Goal: Task Accomplishment & Management: Use online tool/utility

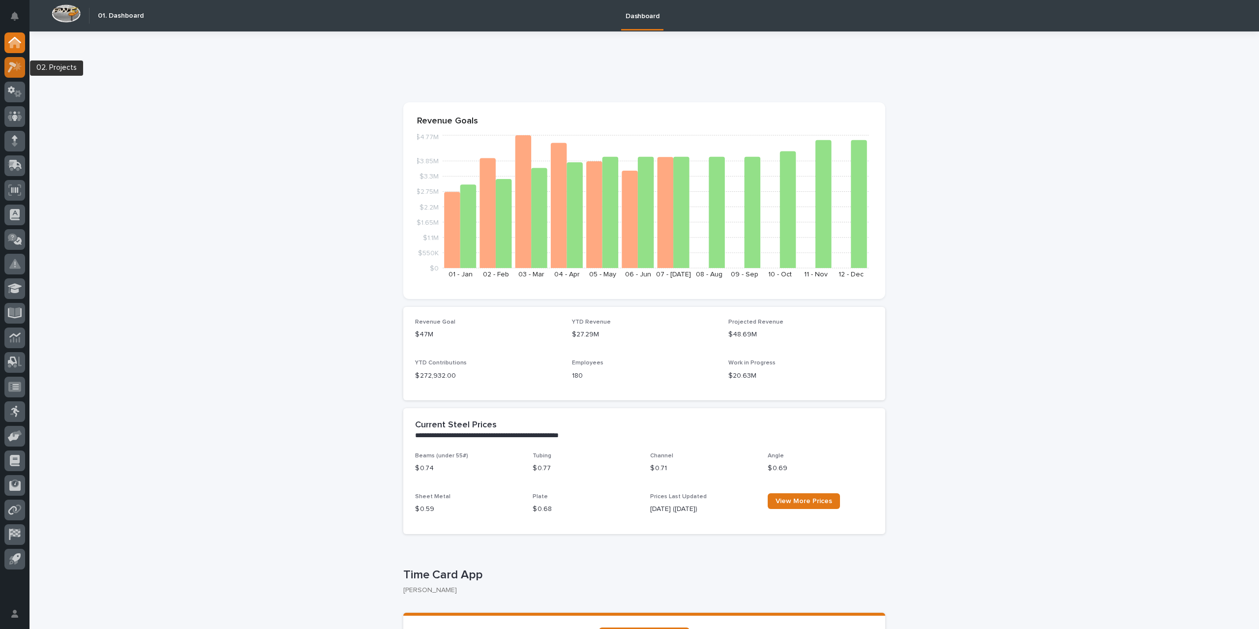
click at [17, 67] on icon at bounding box center [17, 66] width 8 height 10
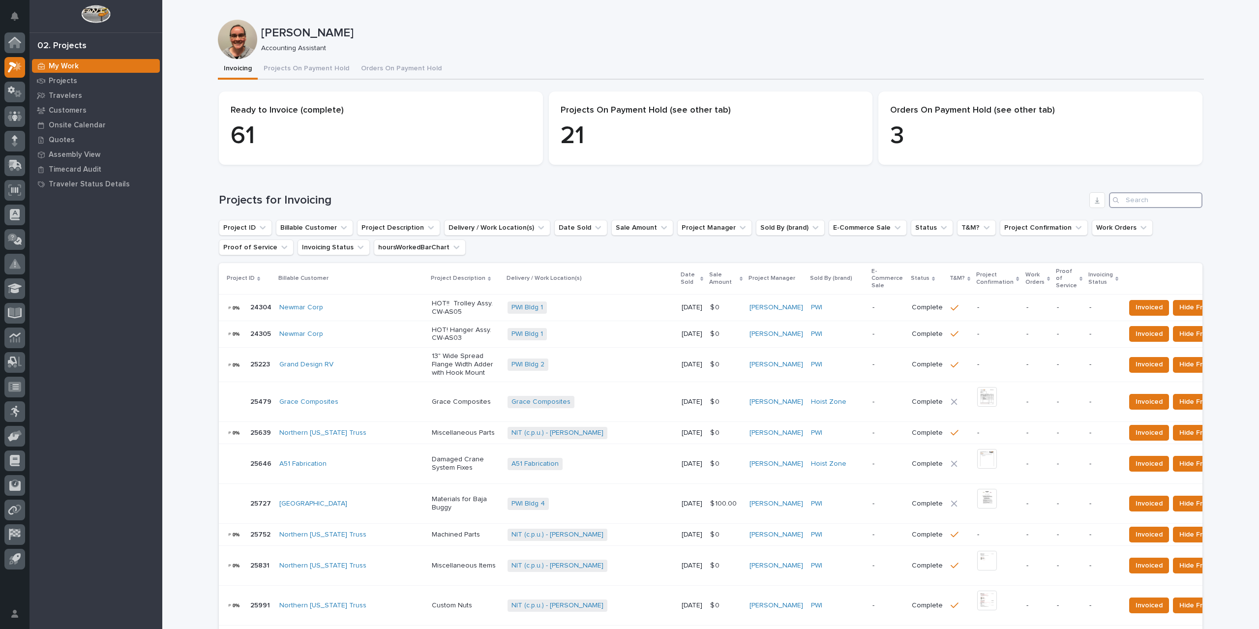
click at [1168, 203] on input "Search" at bounding box center [1155, 200] width 93 height 16
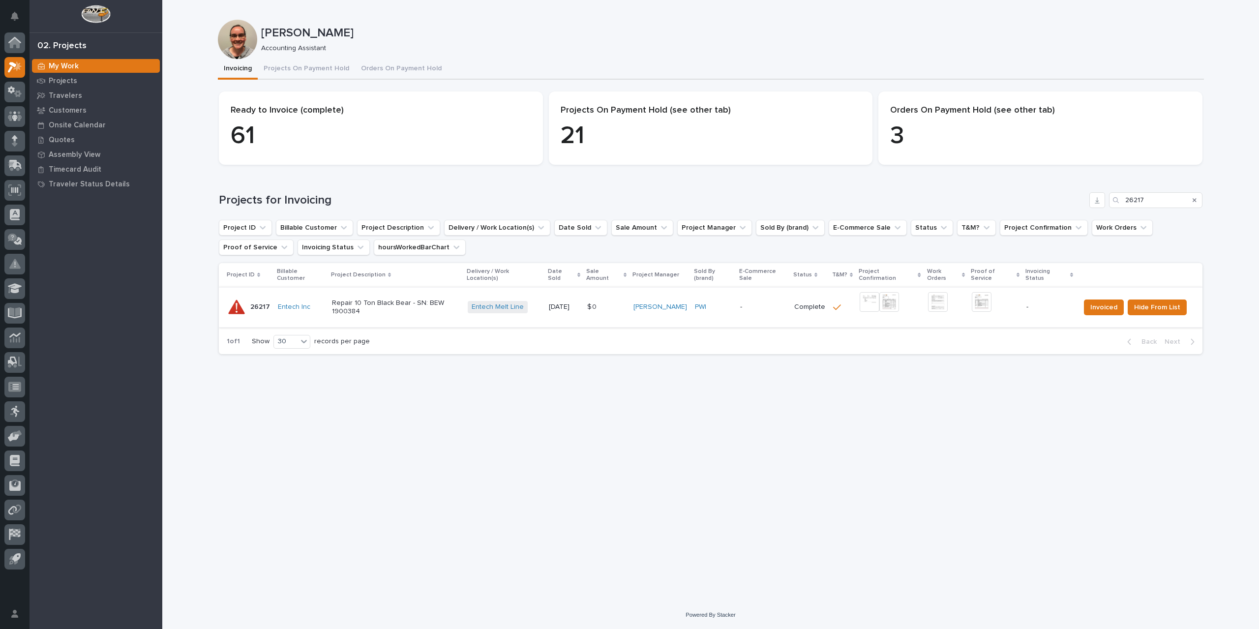
click at [894, 293] on img at bounding box center [889, 302] width 20 height 20
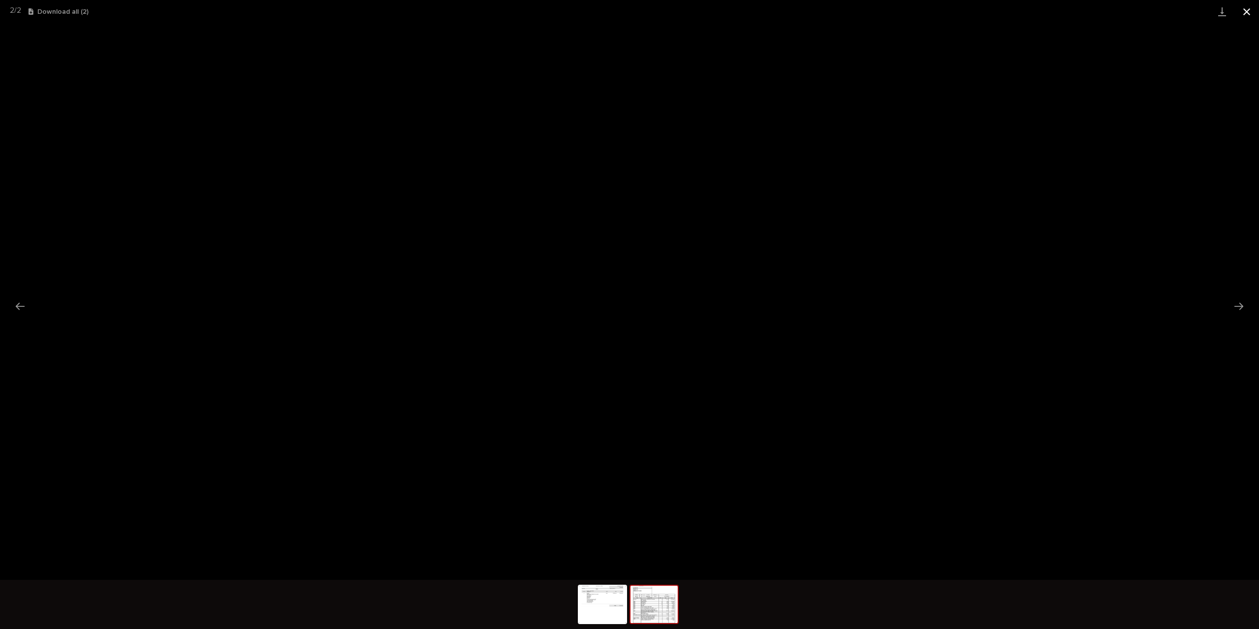
click at [1244, 9] on button "Close gallery" at bounding box center [1246, 11] width 25 height 23
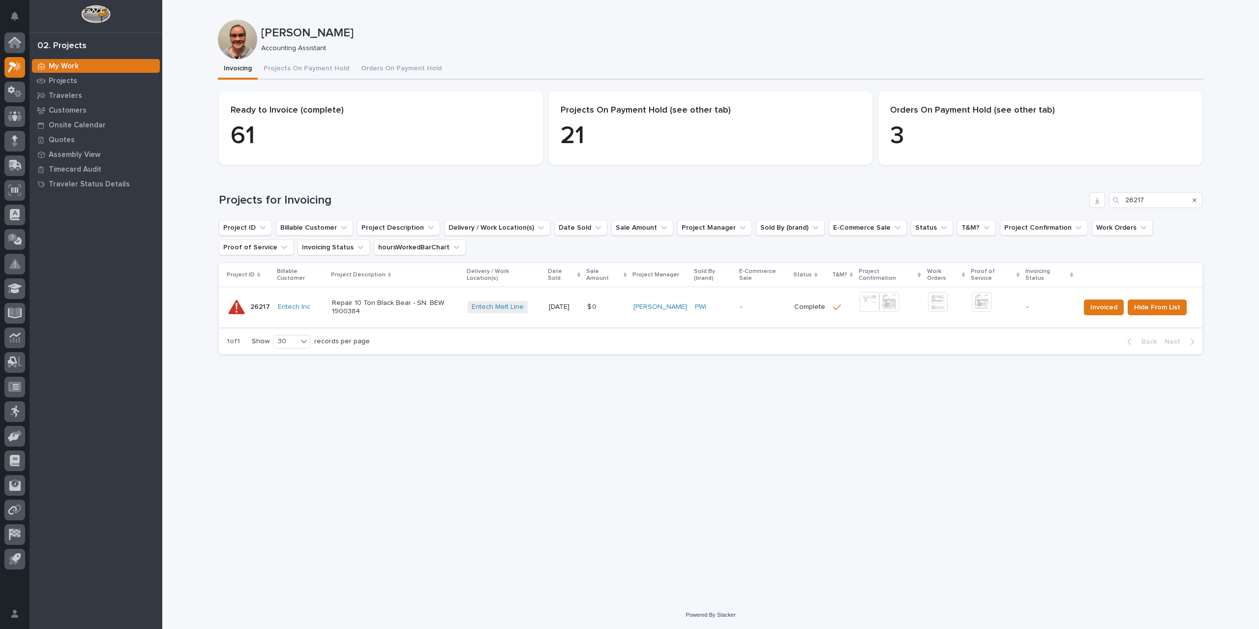
click at [982, 296] on img at bounding box center [982, 302] width 20 height 20
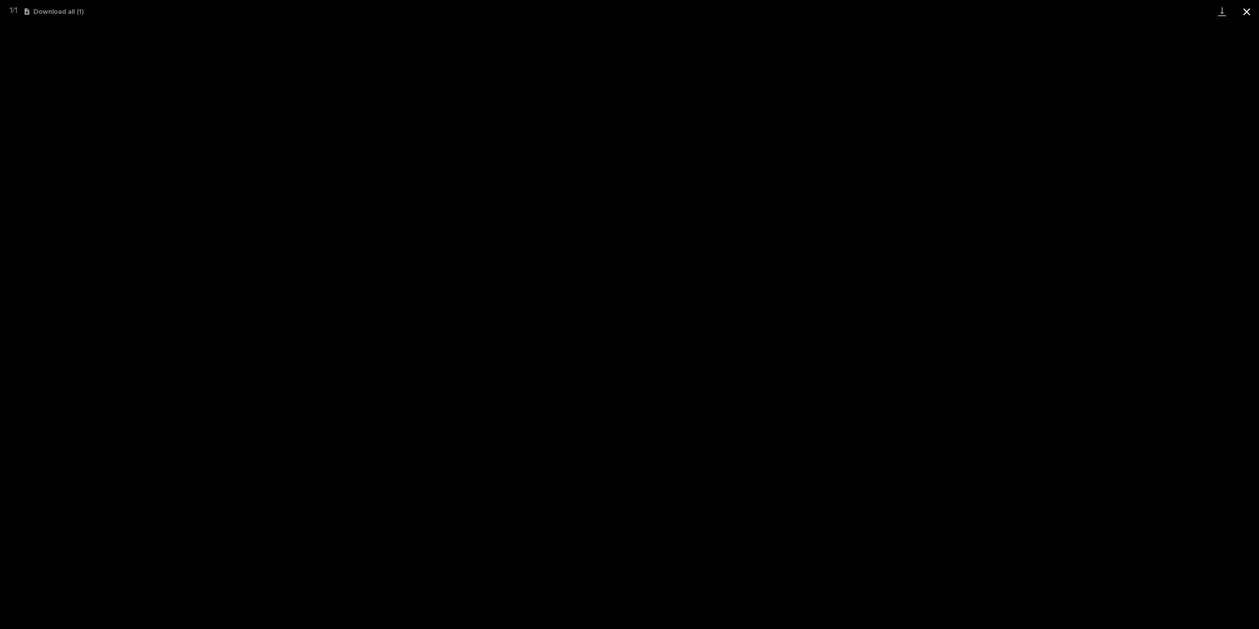
click at [1250, 8] on button "Close gallery" at bounding box center [1246, 11] width 25 height 23
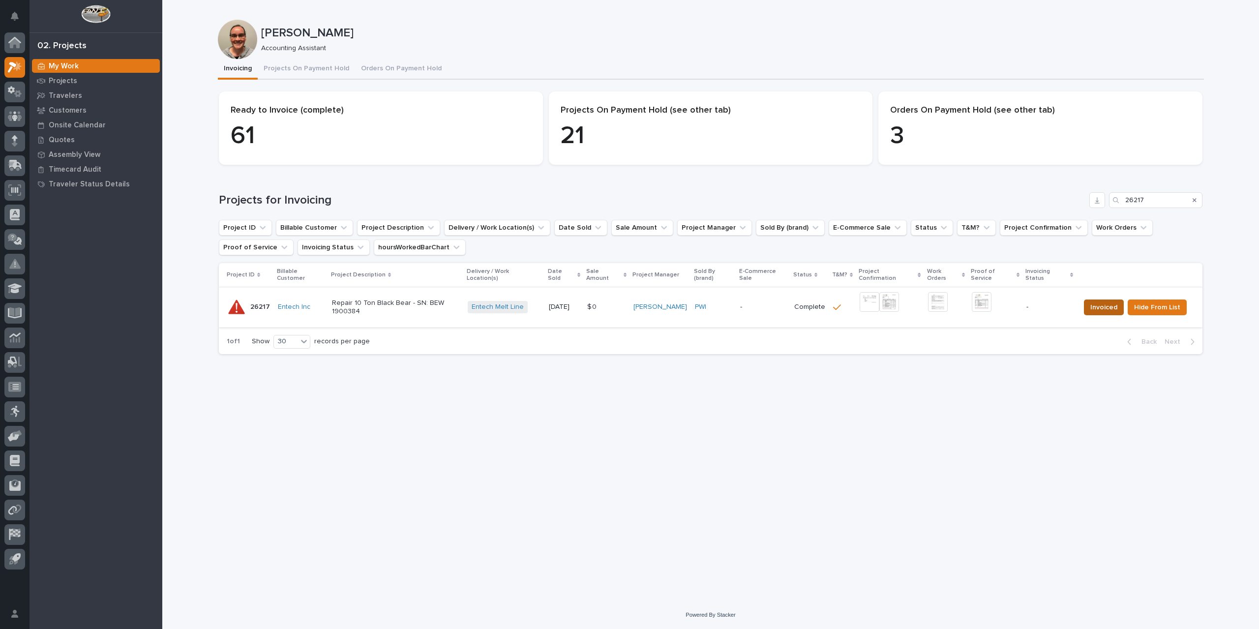
click at [1105, 301] on span "Invoiced" at bounding box center [1103, 307] width 27 height 12
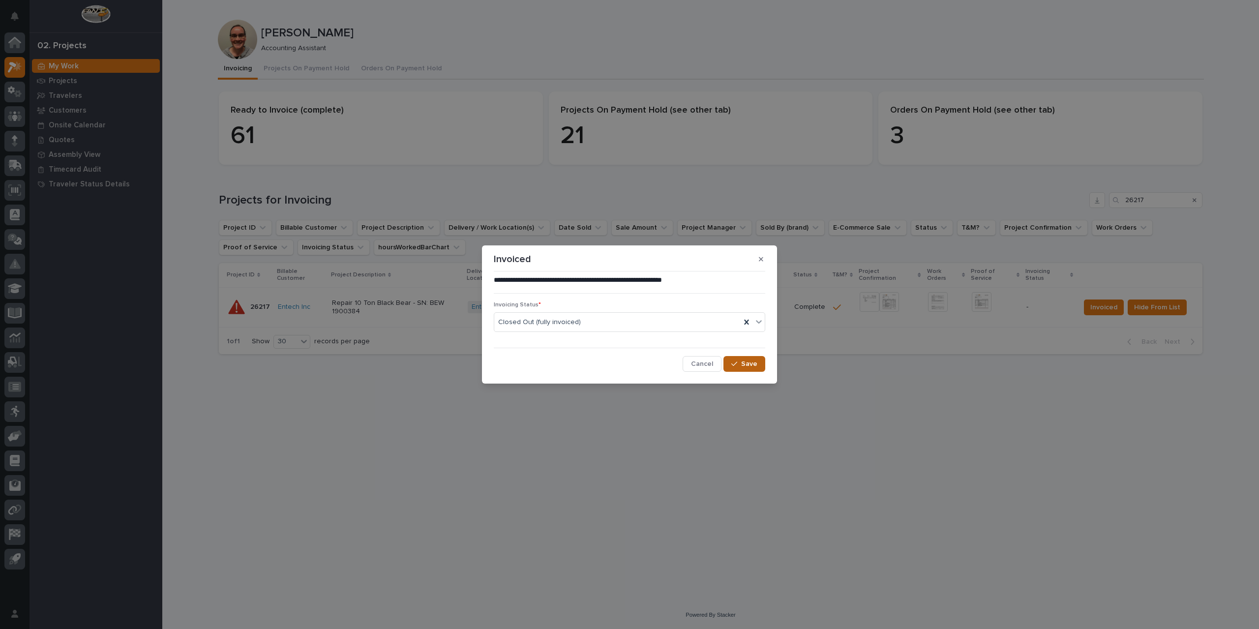
click at [749, 361] on span "Save" at bounding box center [749, 363] width 16 height 9
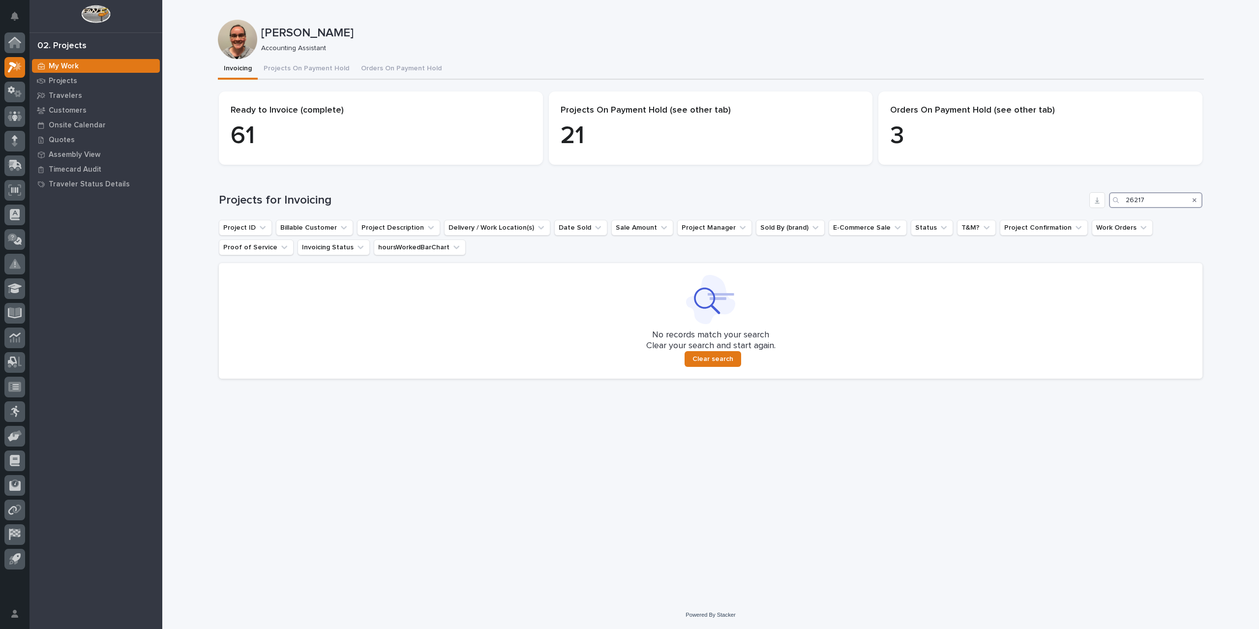
drag, startPoint x: 1164, startPoint y: 199, endPoint x: 1071, endPoint y: 200, distance: 92.9
click at [1071, 200] on div "Projects for Invoicing 26217" at bounding box center [710, 200] width 983 height 16
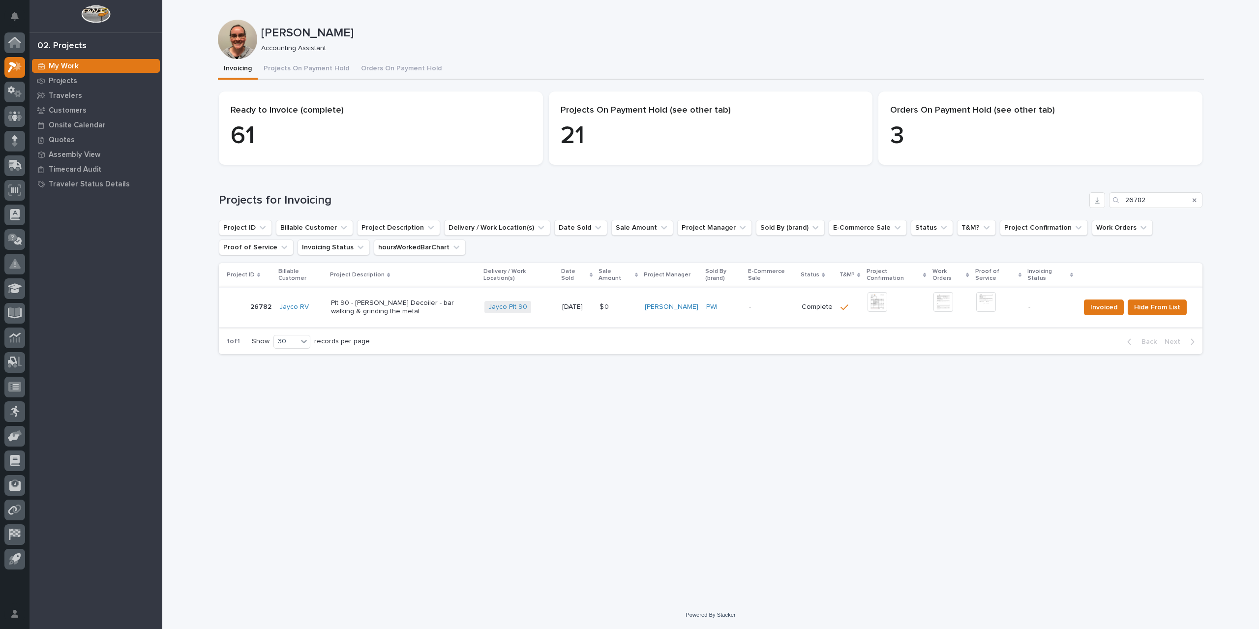
click at [882, 298] on img at bounding box center [877, 302] width 20 height 20
click at [991, 302] on img at bounding box center [986, 302] width 20 height 20
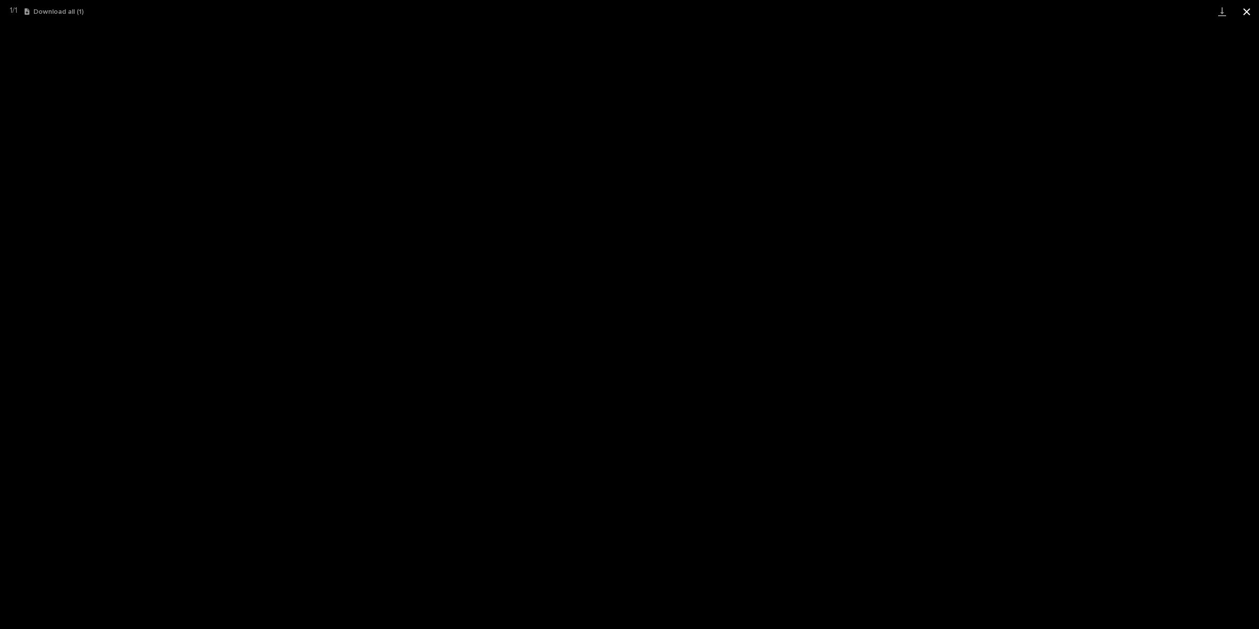
click at [1244, 13] on button "Close gallery" at bounding box center [1246, 11] width 25 height 23
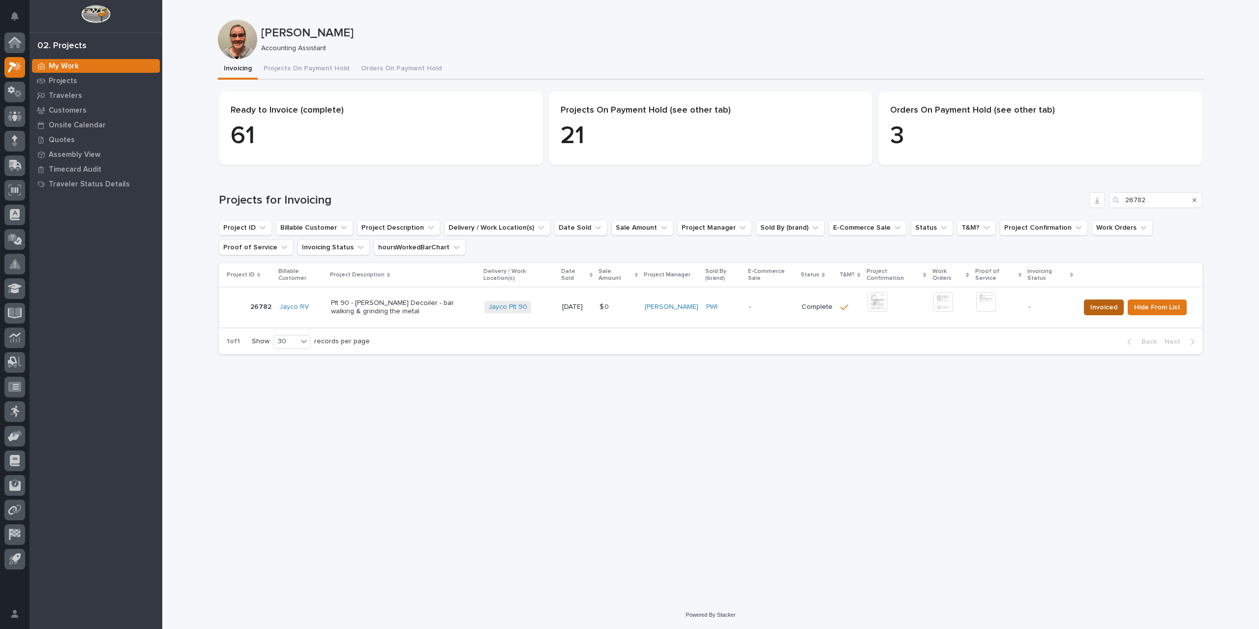
click at [1091, 309] on button "Invoiced" at bounding box center [1104, 307] width 40 height 16
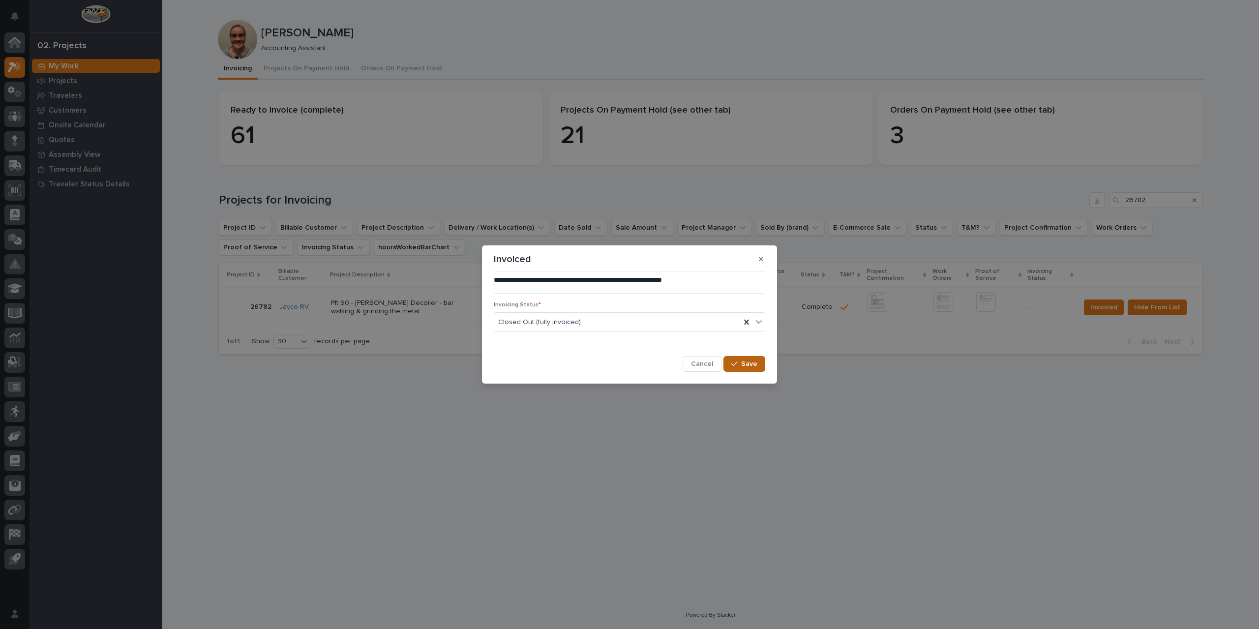
click at [748, 364] on span "Save" at bounding box center [749, 363] width 16 height 9
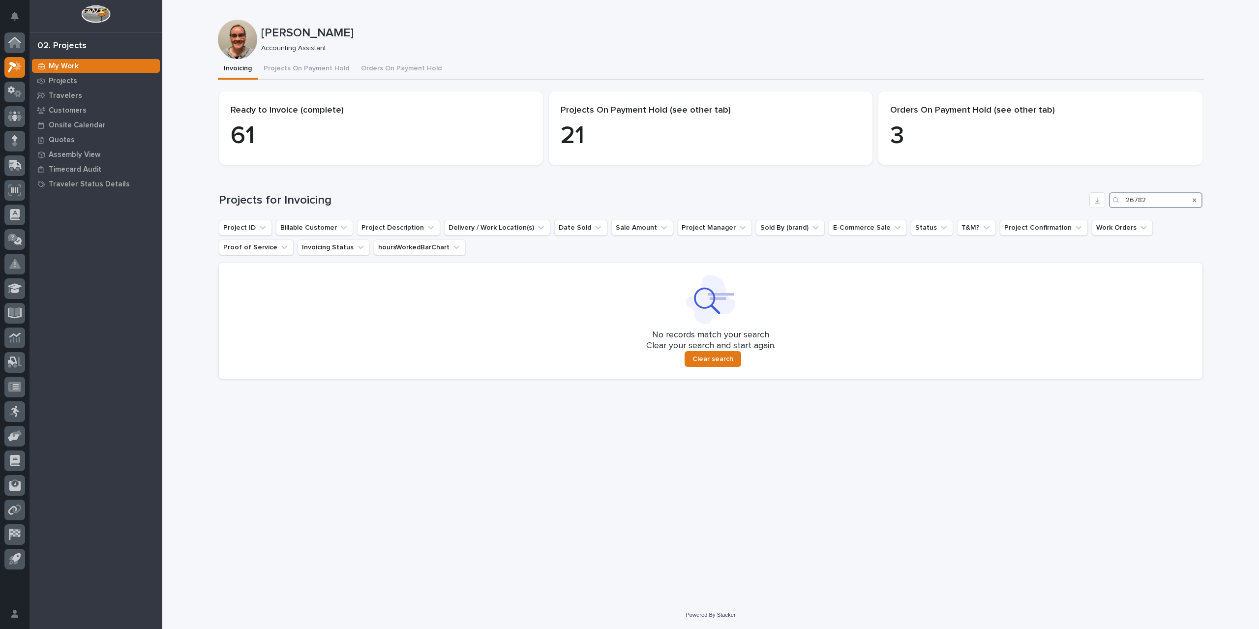
drag, startPoint x: 1147, startPoint y: 200, endPoint x: 1050, endPoint y: 207, distance: 96.7
click at [1050, 207] on div "Projects for Invoicing 26782" at bounding box center [710, 200] width 983 height 16
type input "26786"
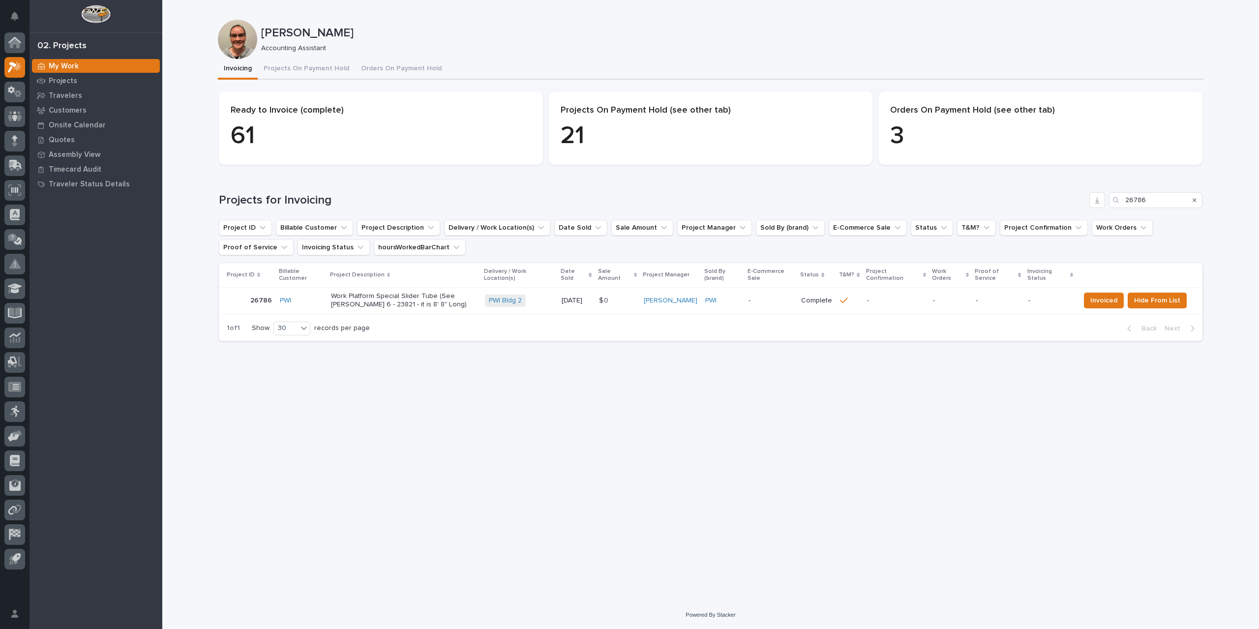
click at [788, 300] on p "-" at bounding box center [770, 300] width 45 height 8
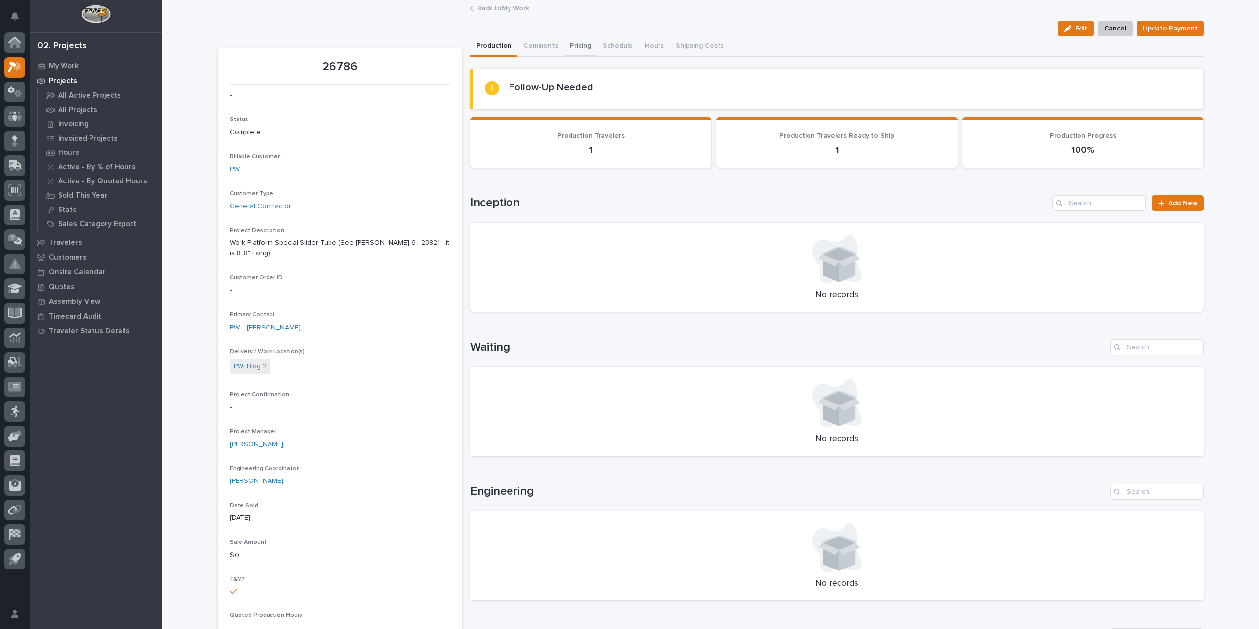
click at [573, 46] on button "Pricing" at bounding box center [580, 46] width 33 height 21
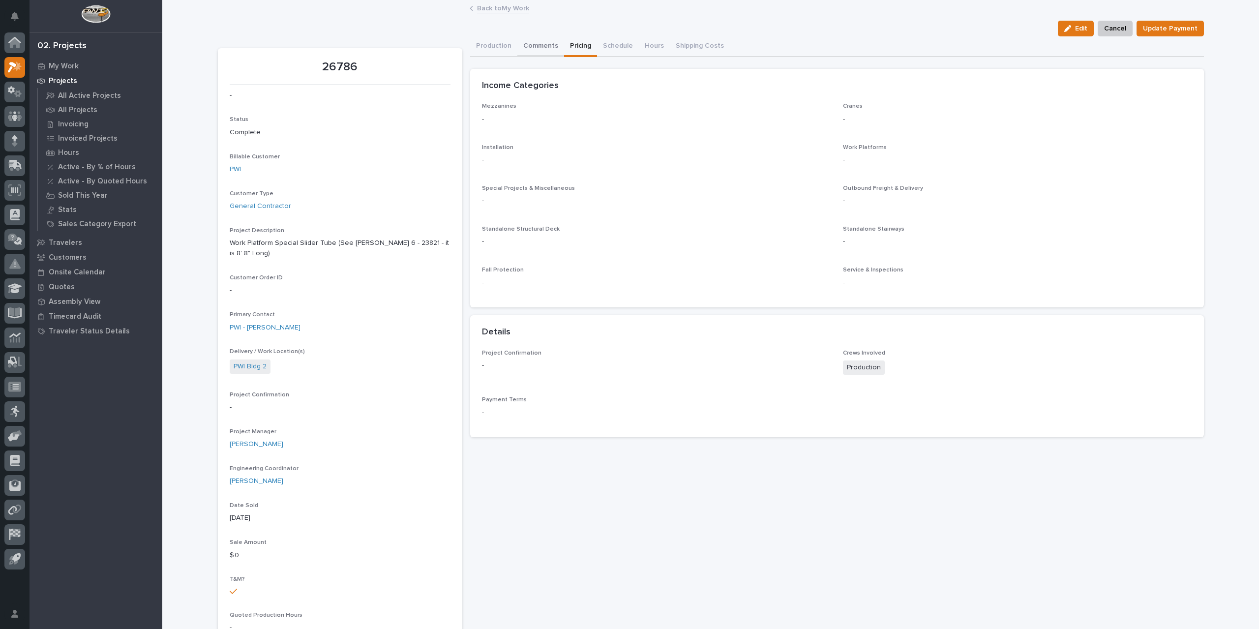
click at [538, 46] on button "Comments" at bounding box center [540, 46] width 47 height 21
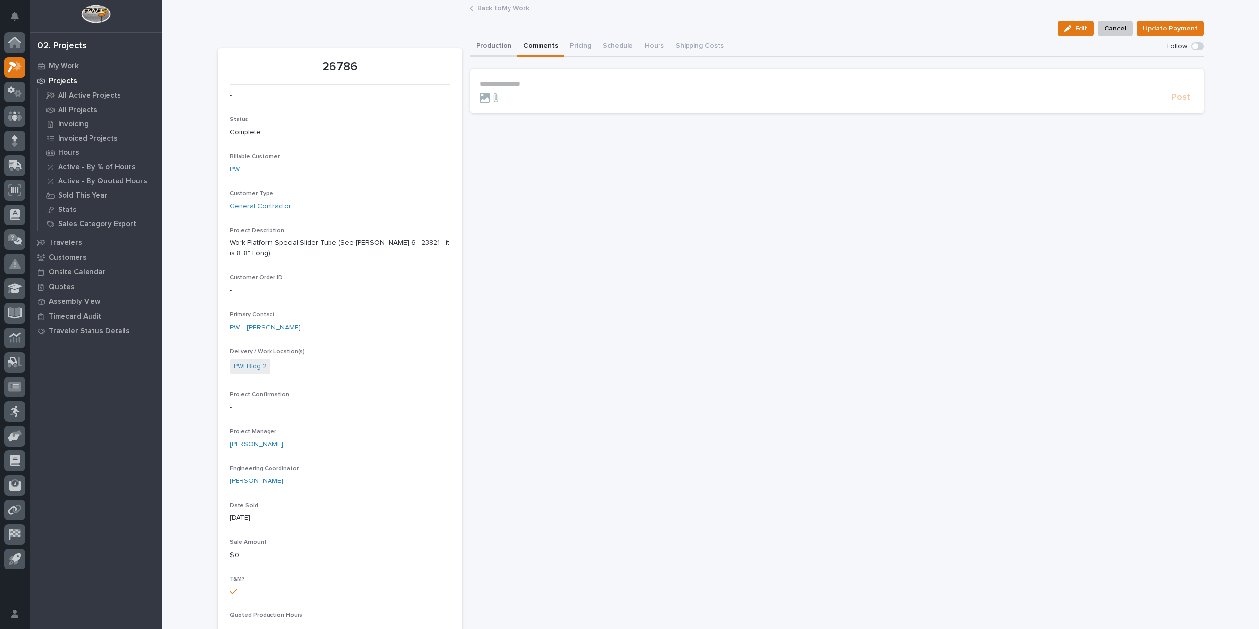
drag, startPoint x: 464, startPoint y: 46, endPoint x: 479, endPoint y: 46, distance: 15.3
click at [476, 45] on div "26786 - Status Complete Billable Customer PWI Customer Type General Contractor …" at bounding box center [711, 601] width 986 height 1131
click at [481, 46] on button "Production" at bounding box center [493, 46] width 47 height 21
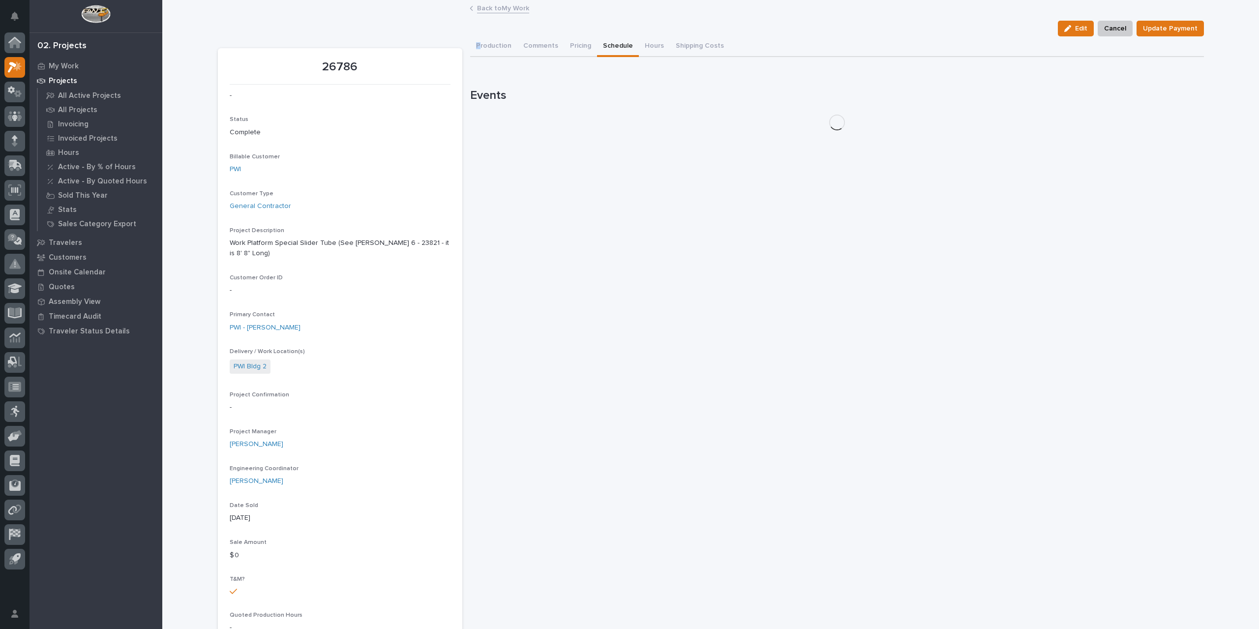
click at [619, 41] on button "Schedule" at bounding box center [618, 46] width 42 height 21
click at [670, 43] on button "Shipping Costs" at bounding box center [700, 46] width 60 height 21
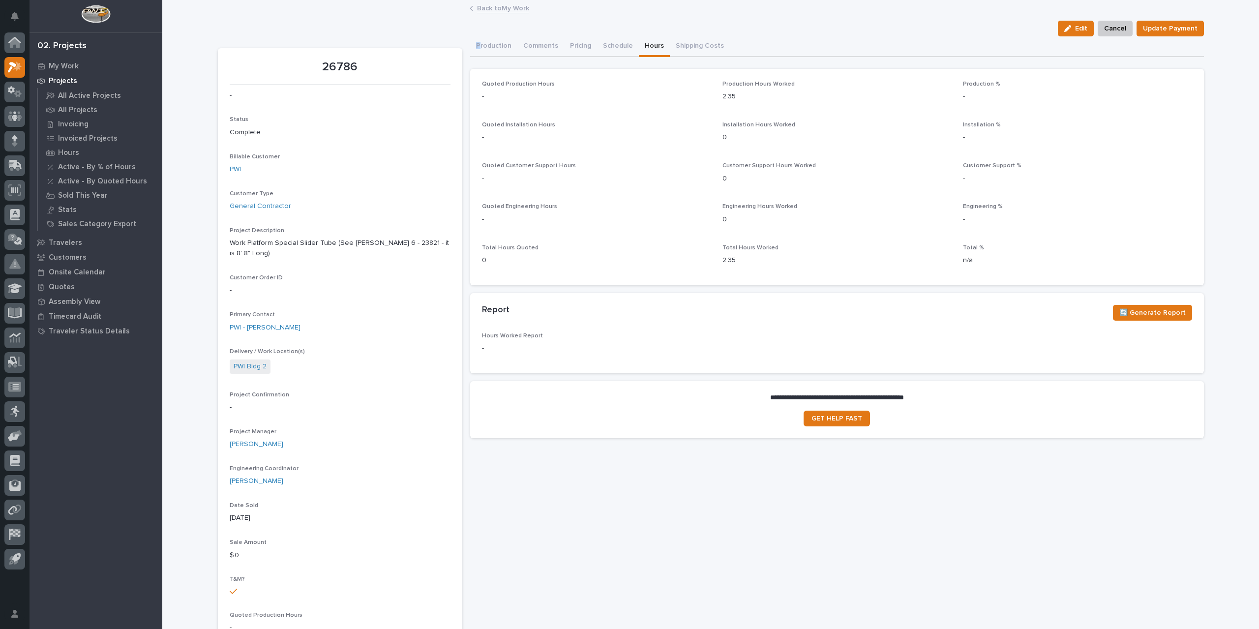
click at [649, 43] on button "Hours" at bounding box center [654, 46] width 31 height 21
click at [497, 9] on link "Back to My Work" at bounding box center [503, 7] width 52 height 11
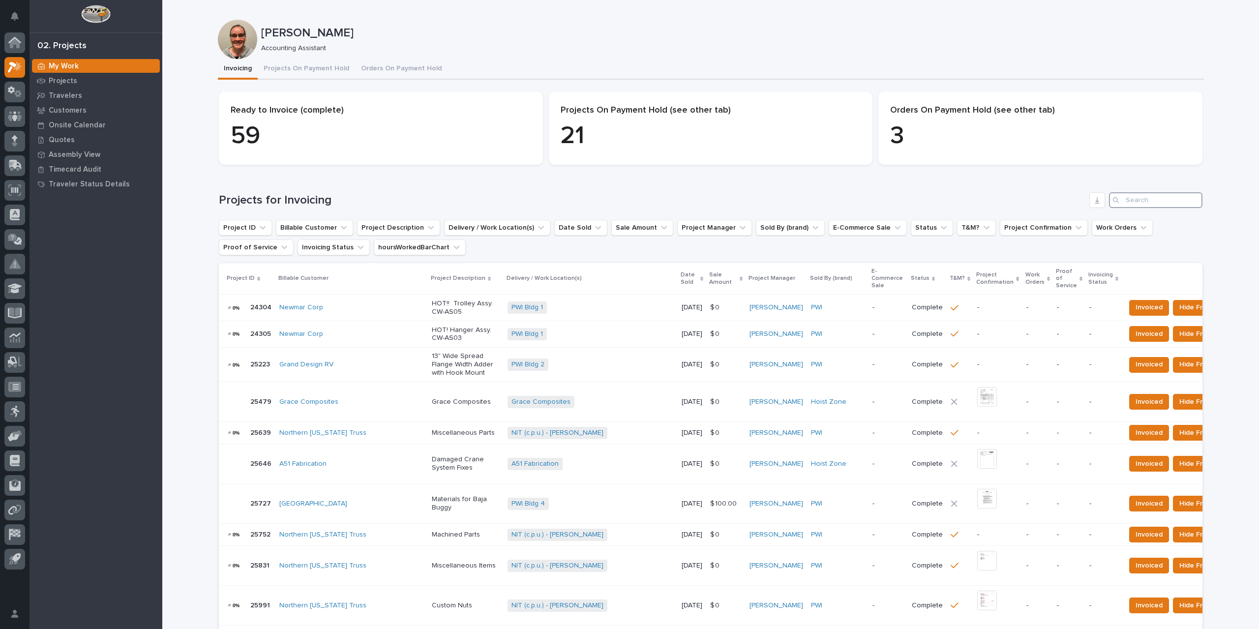
click at [1132, 198] on input "Search" at bounding box center [1155, 200] width 93 height 16
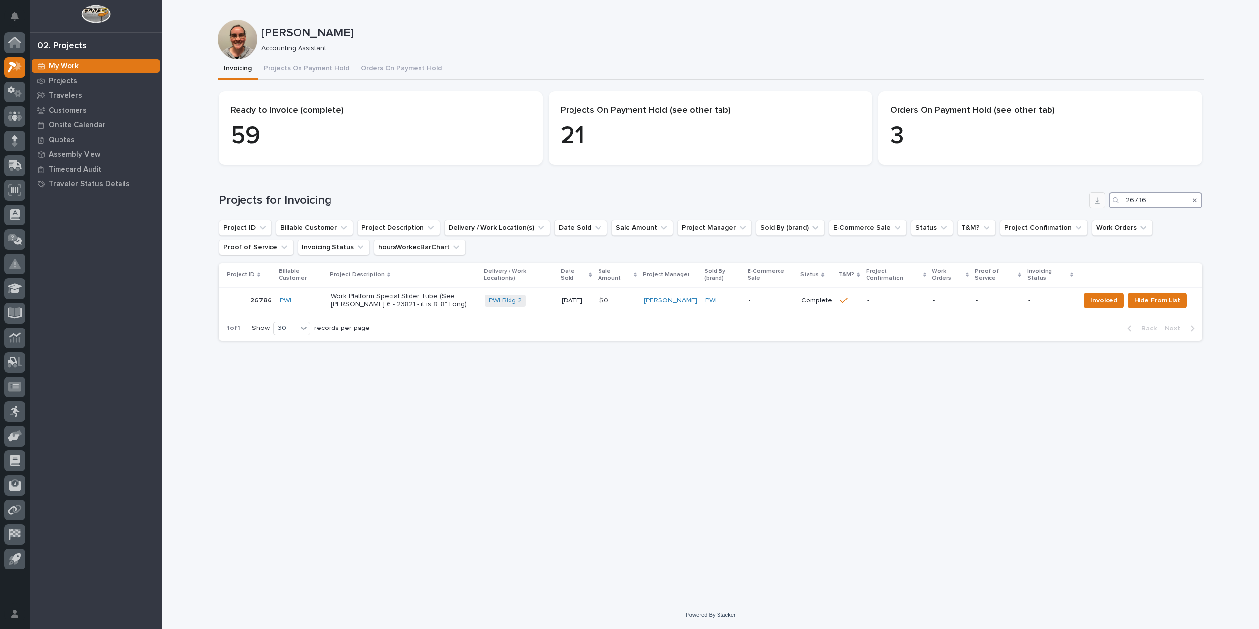
drag, startPoint x: 1171, startPoint y: 204, endPoint x: 1101, endPoint y: 207, distance: 69.9
click at [1101, 207] on div "Projects for Invoicing 26786" at bounding box center [710, 200] width 983 height 16
click at [936, 301] on img at bounding box center [942, 302] width 20 height 20
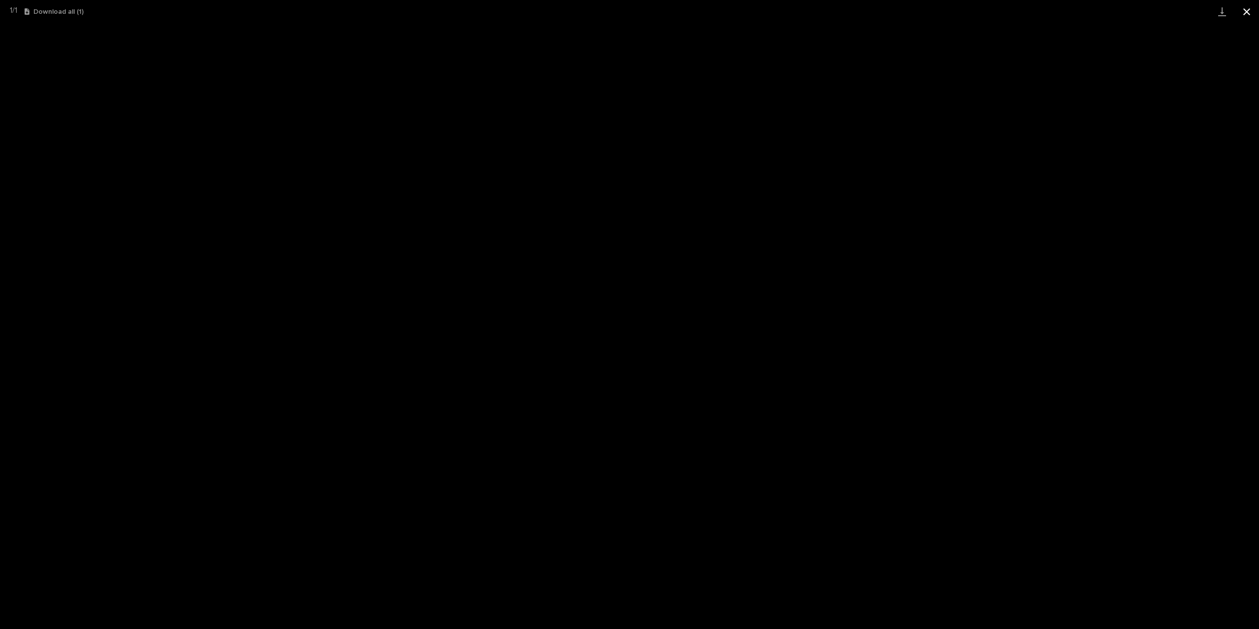
click at [1250, 12] on button "Close gallery" at bounding box center [1246, 11] width 25 height 23
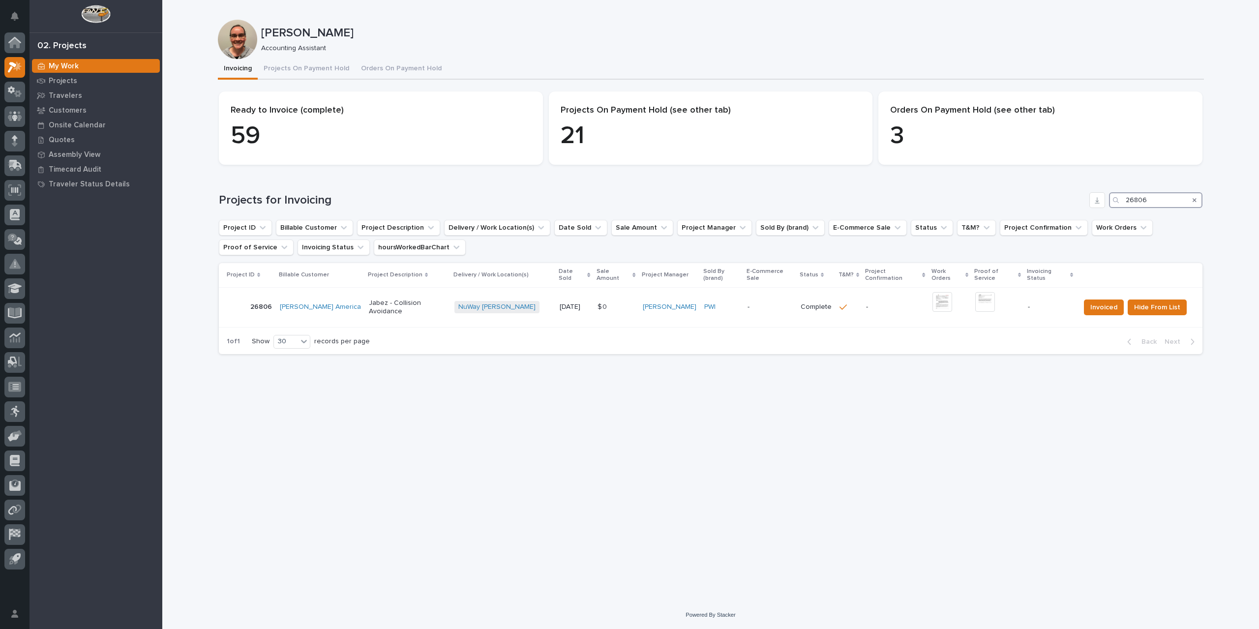
click at [1153, 197] on input "26806" at bounding box center [1155, 200] width 93 height 16
click at [866, 294] on img at bounding box center [864, 302] width 20 height 20
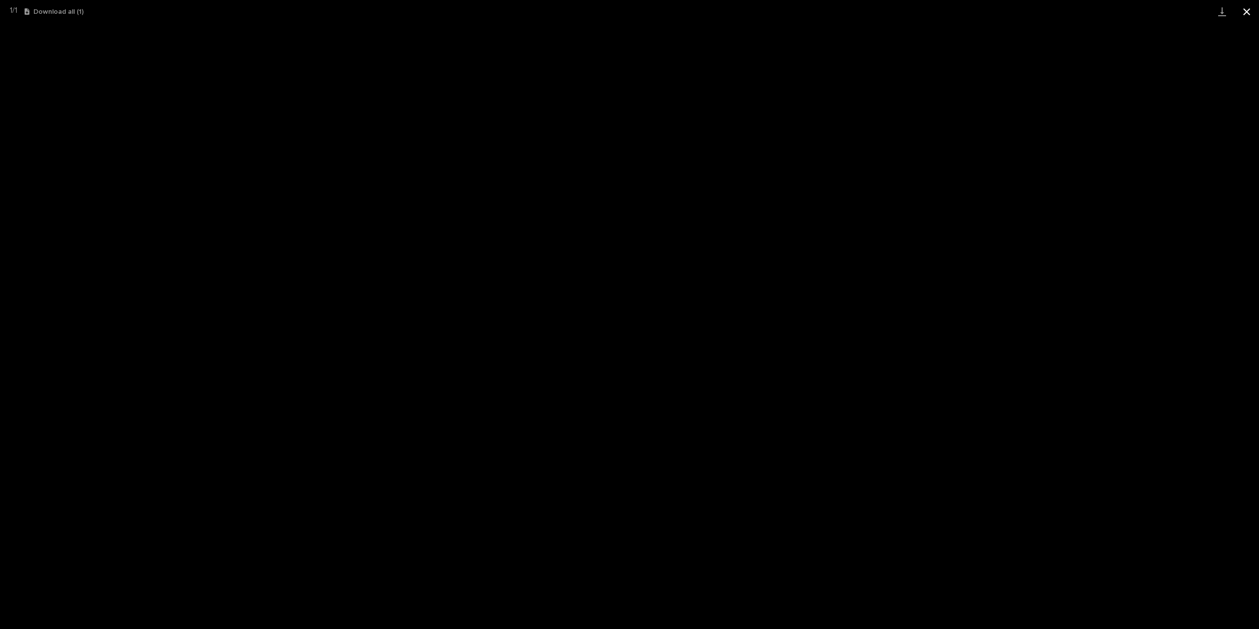
click at [1246, 11] on button "Close gallery" at bounding box center [1246, 11] width 25 height 23
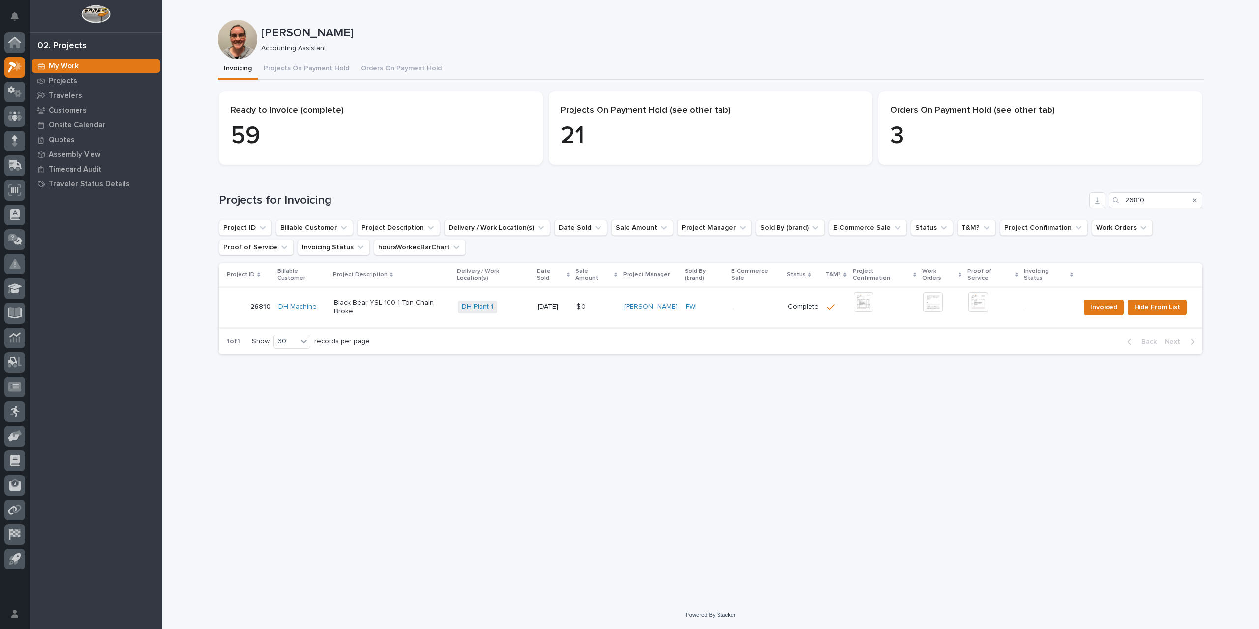
click at [975, 294] on img at bounding box center [978, 302] width 20 height 20
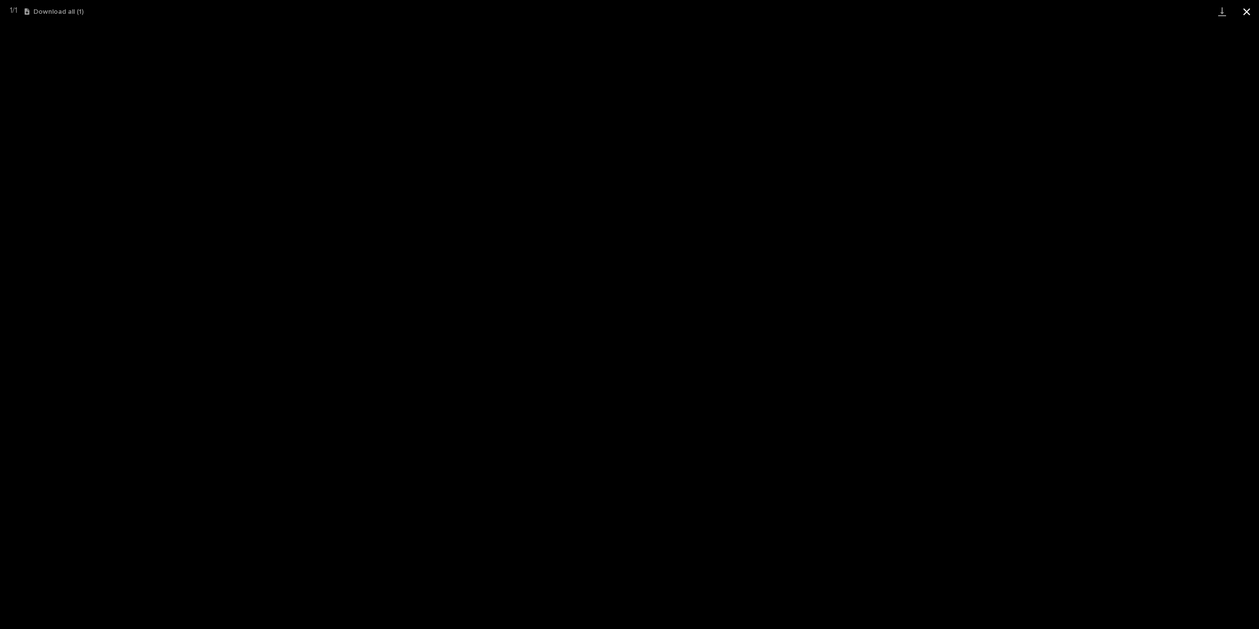
drag, startPoint x: 1246, startPoint y: 12, endPoint x: 1236, endPoint y: 9, distance: 10.6
click at [1246, 11] on button "Close gallery" at bounding box center [1246, 11] width 25 height 23
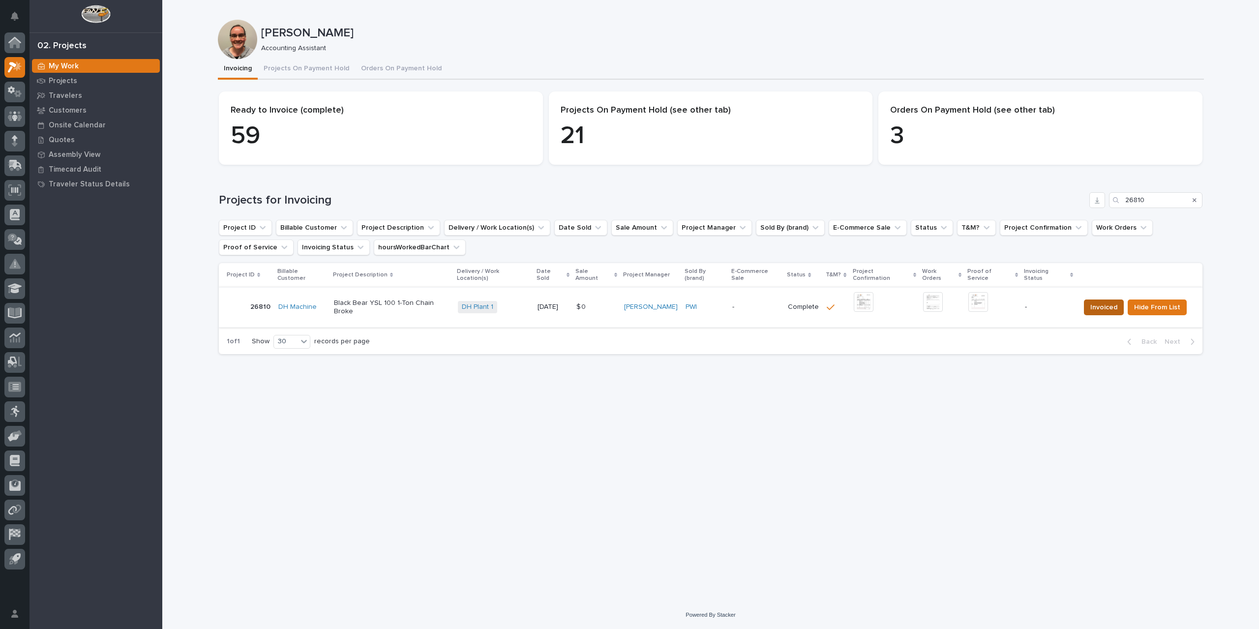
click at [1109, 301] on span "Invoiced" at bounding box center [1103, 307] width 27 height 12
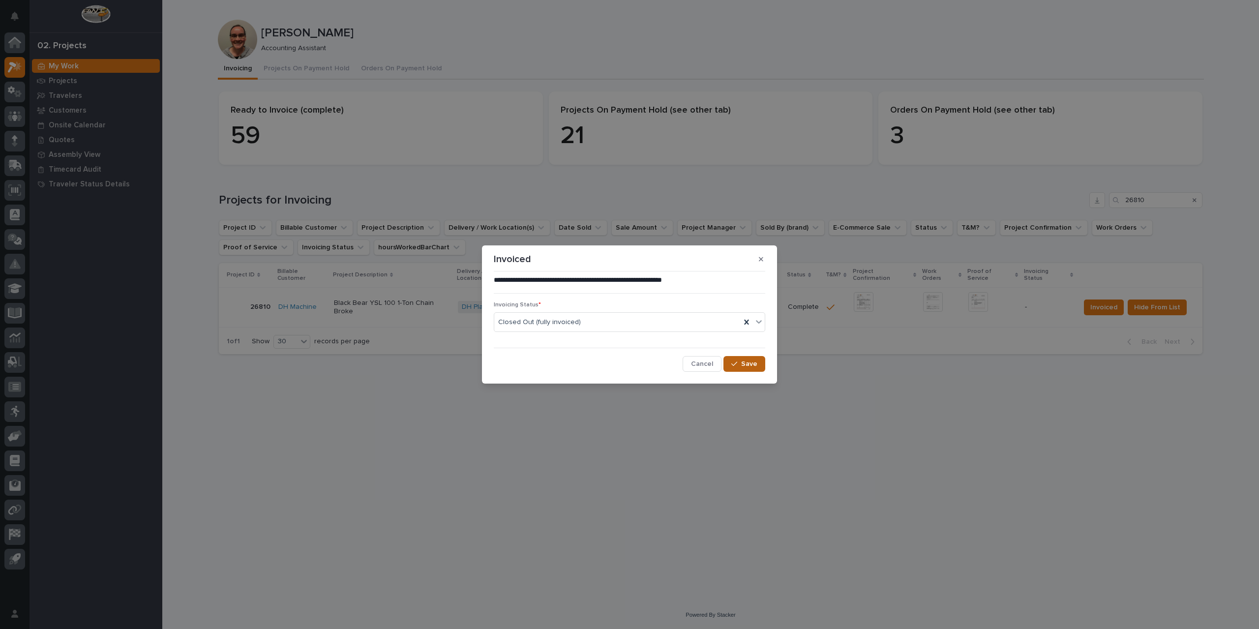
click at [750, 362] on span "Save" at bounding box center [749, 363] width 16 height 9
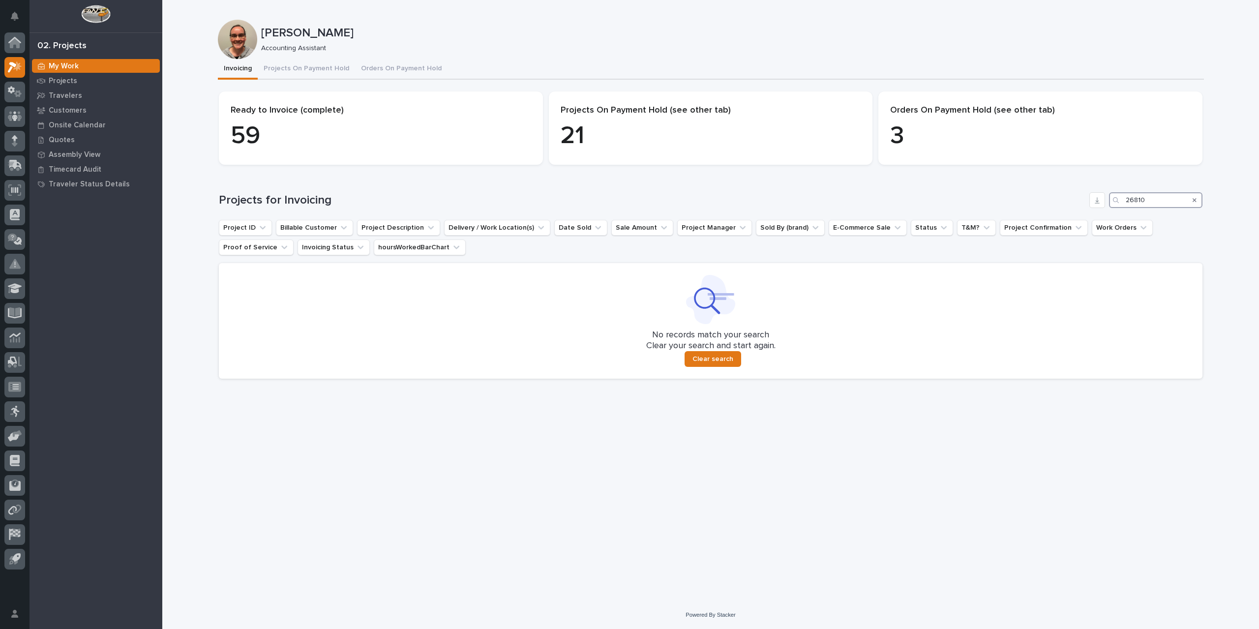
drag, startPoint x: 1153, startPoint y: 200, endPoint x: 1074, endPoint y: 203, distance: 78.7
click at [1074, 203] on div "Projects for Invoicing 26810" at bounding box center [710, 200] width 983 height 16
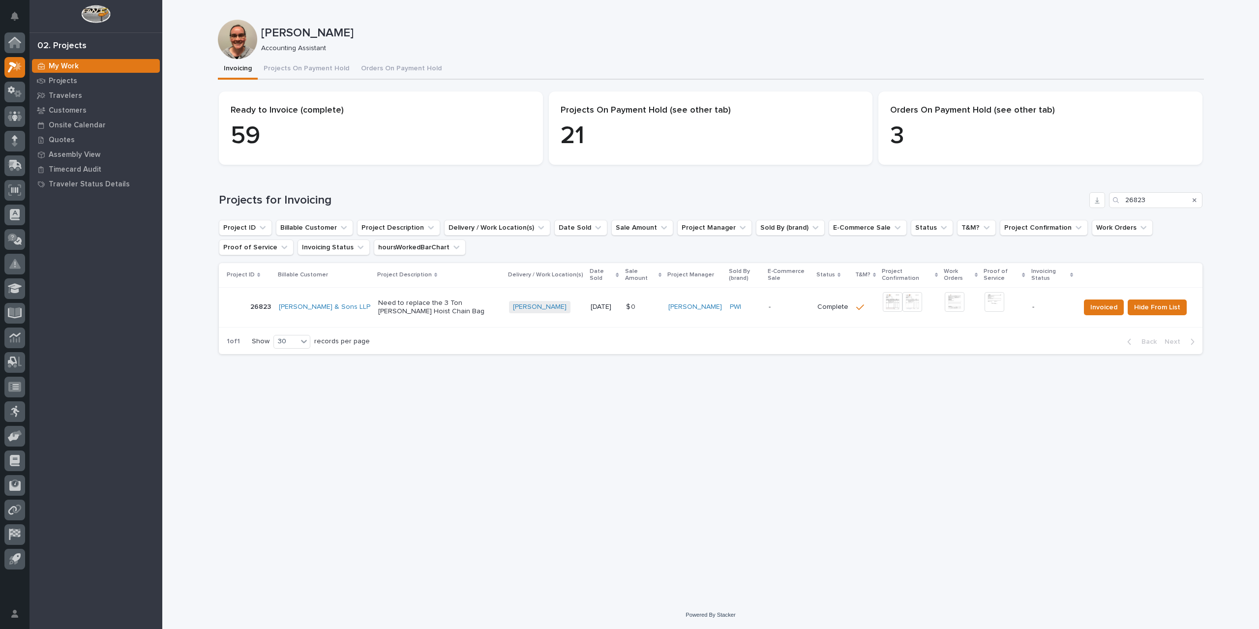
click at [892, 302] on img at bounding box center [893, 302] width 20 height 20
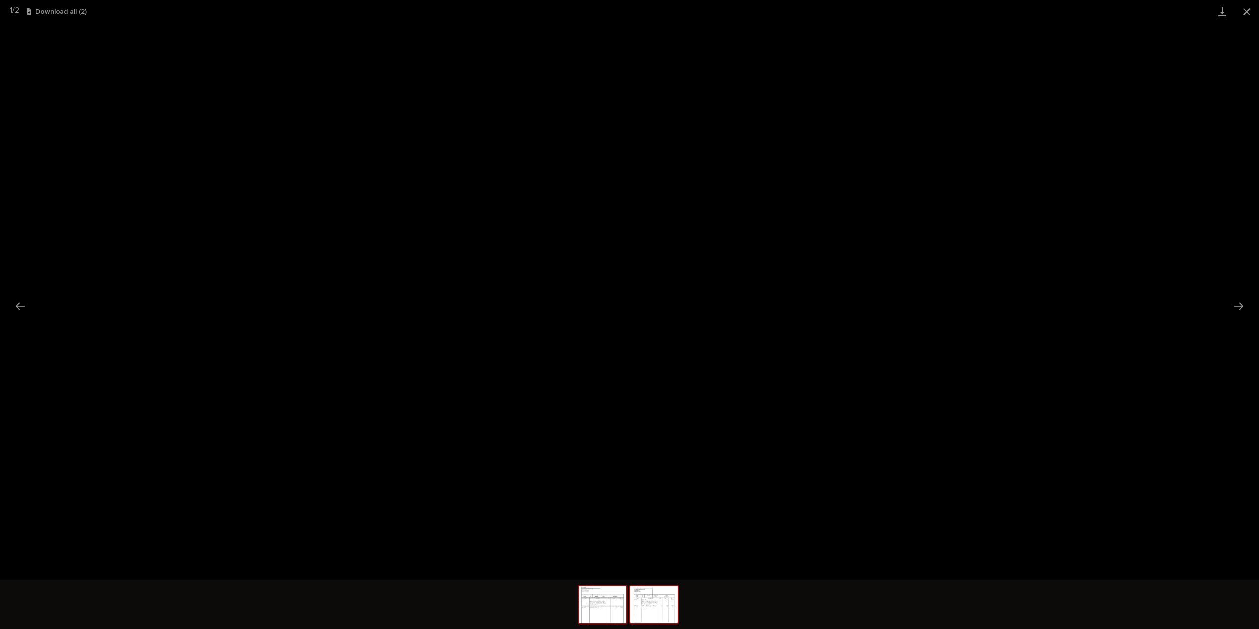
click at [653, 617] on img at bounding box center [653, 604] width 47 height 37
click at [612, 620] on img at bounding box center [602, 604] width 47 height 37
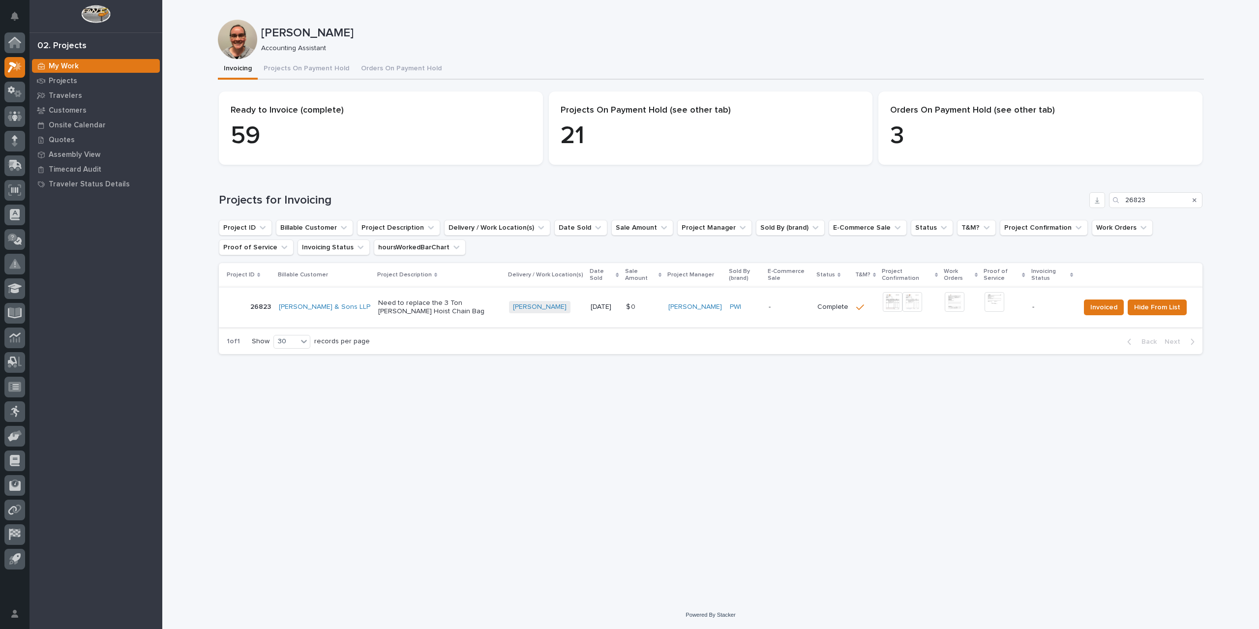
click at [996, 301] on img at bounding box center [994, 302] width 20 height 20
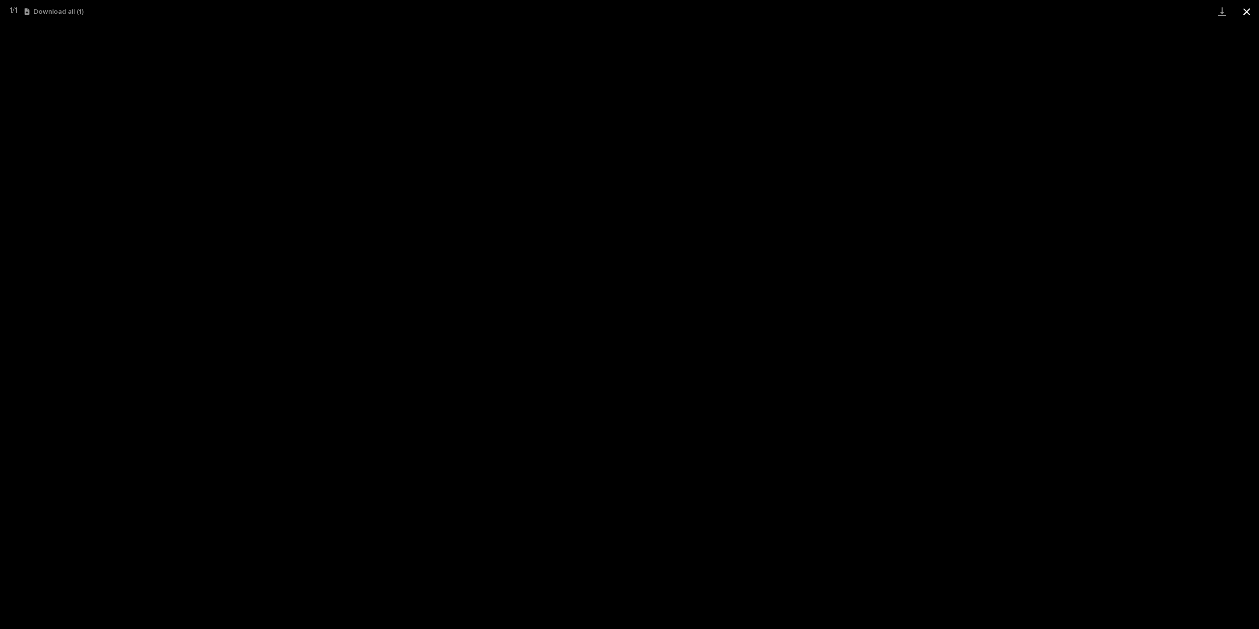
click at [1247, 7] on button "Close gallery" at bounding box center [1246, 11] width 25 height 23
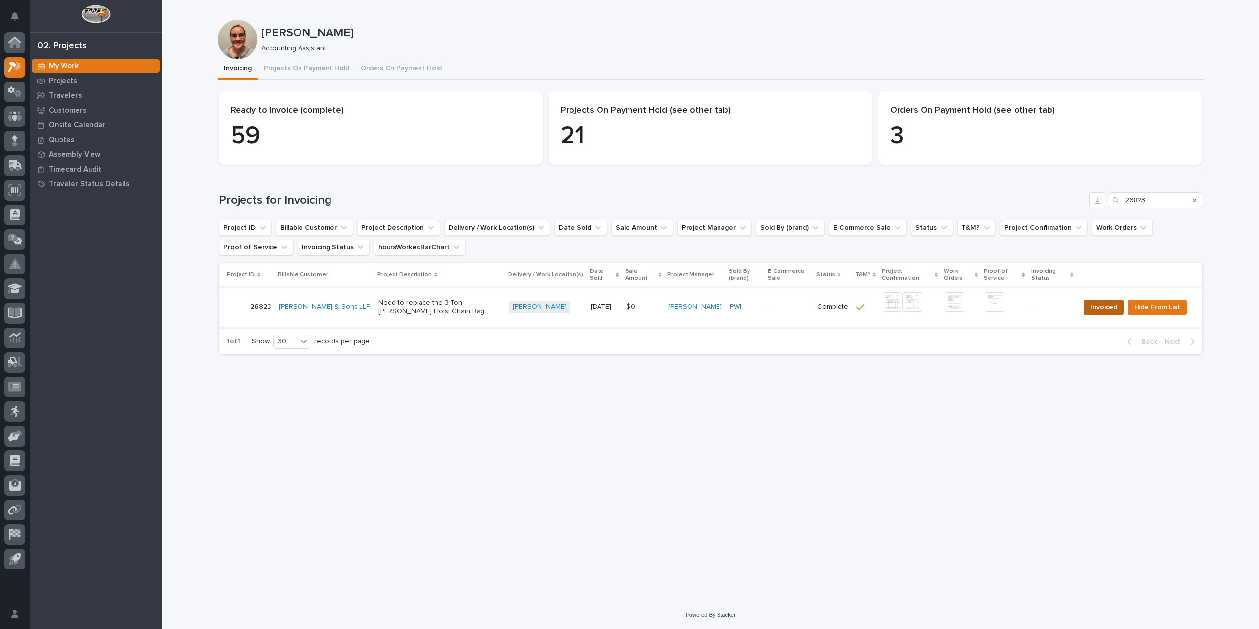
click at [1102, 305] on span "Invoiced" at bounding box center [1103, 307] width 27 height 12
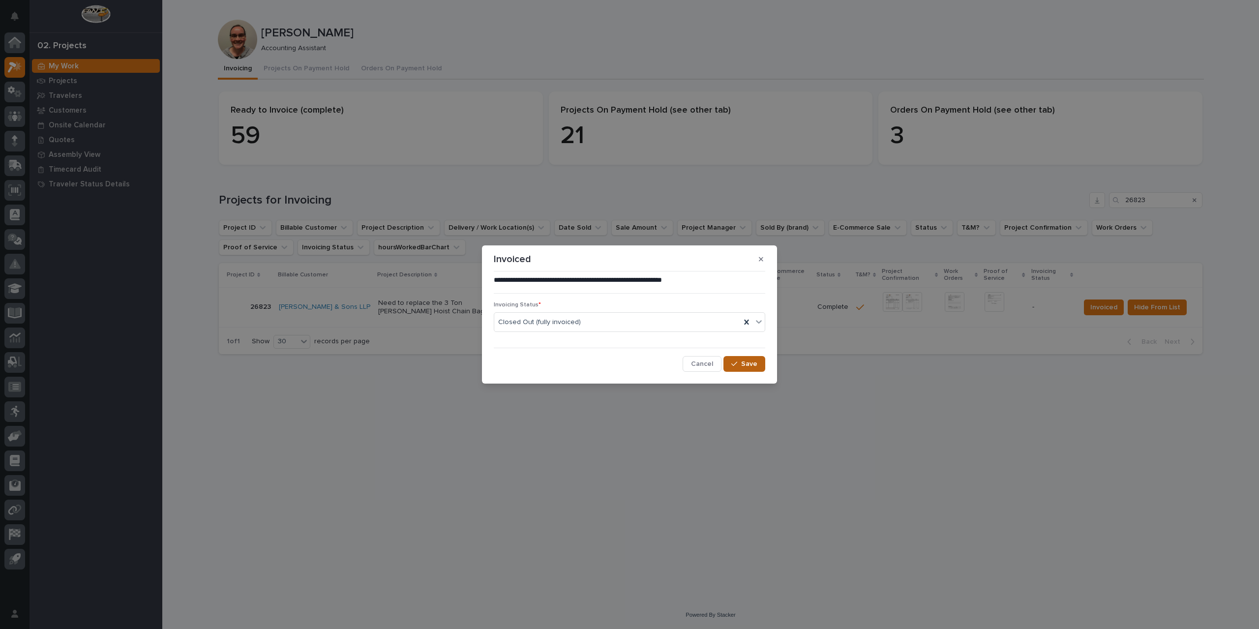
click at [741, 364] on span "Save" at bounding box center [749, 363] width 16 height 9
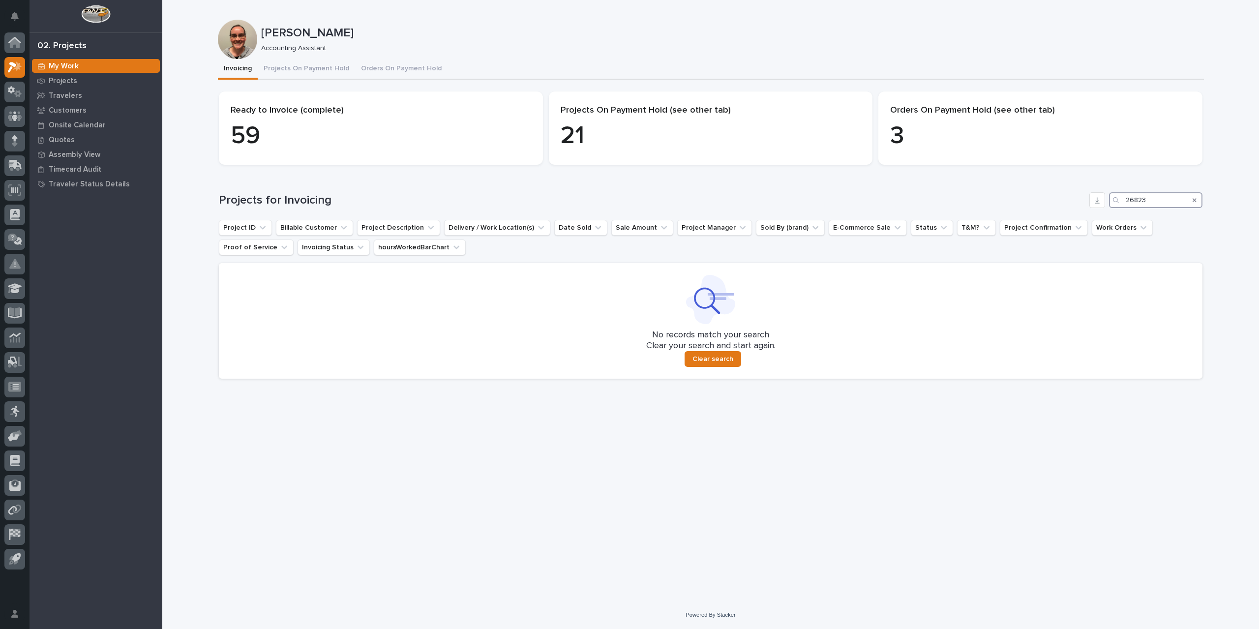
drag, startPoint x: 1168, startPoint y: 203, endPoint x: 1055, endPoint y: 216, distance: 113.3
click at [1055, 216] on div "Projects for Invoicing 26823 Project ID Billable Customer Project Description D…" at bounding box center [710, 285] width 983 height 186
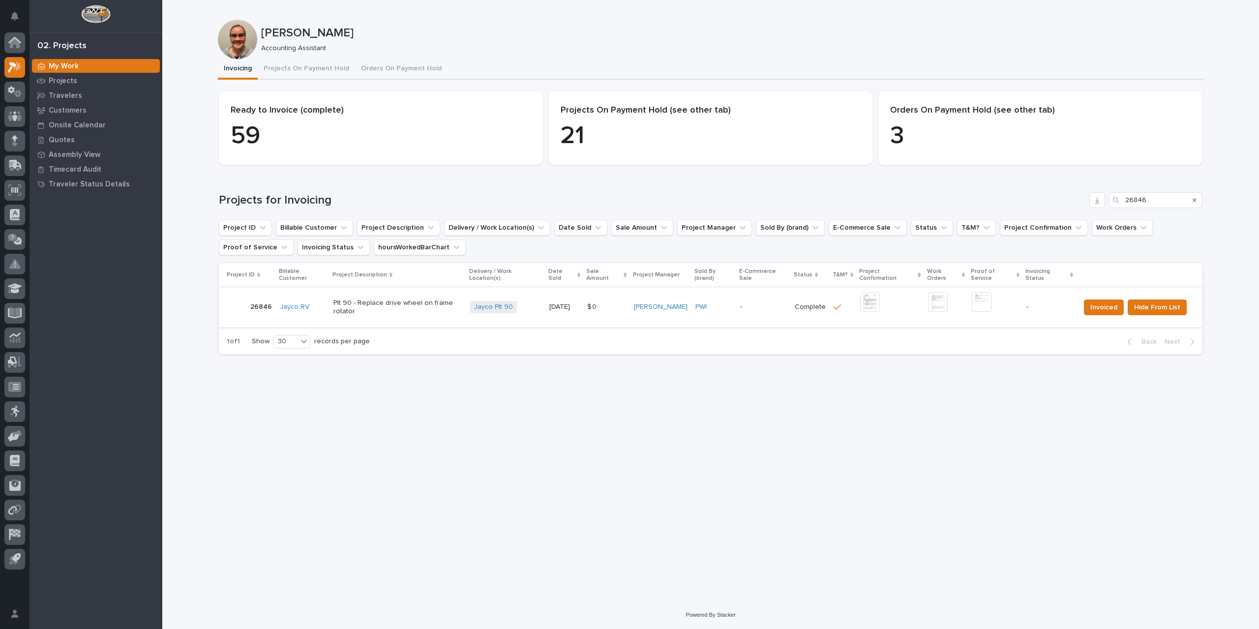
click at [872, 299] on img at bounding box center [870, 302] width 20 height 20
click at [987, 298] on img at bounding box center [982, 302] width 20 height 20
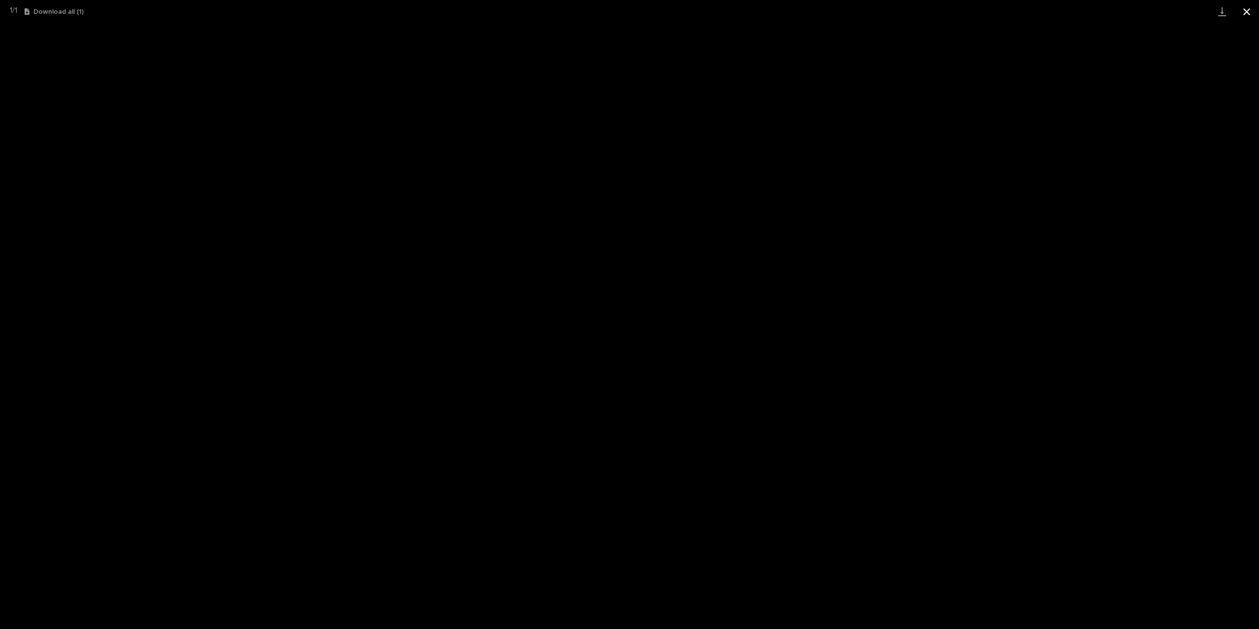
click at [1251, 17] on button "Close gallery" at bounding box center [1246, 11] width 25 height 23
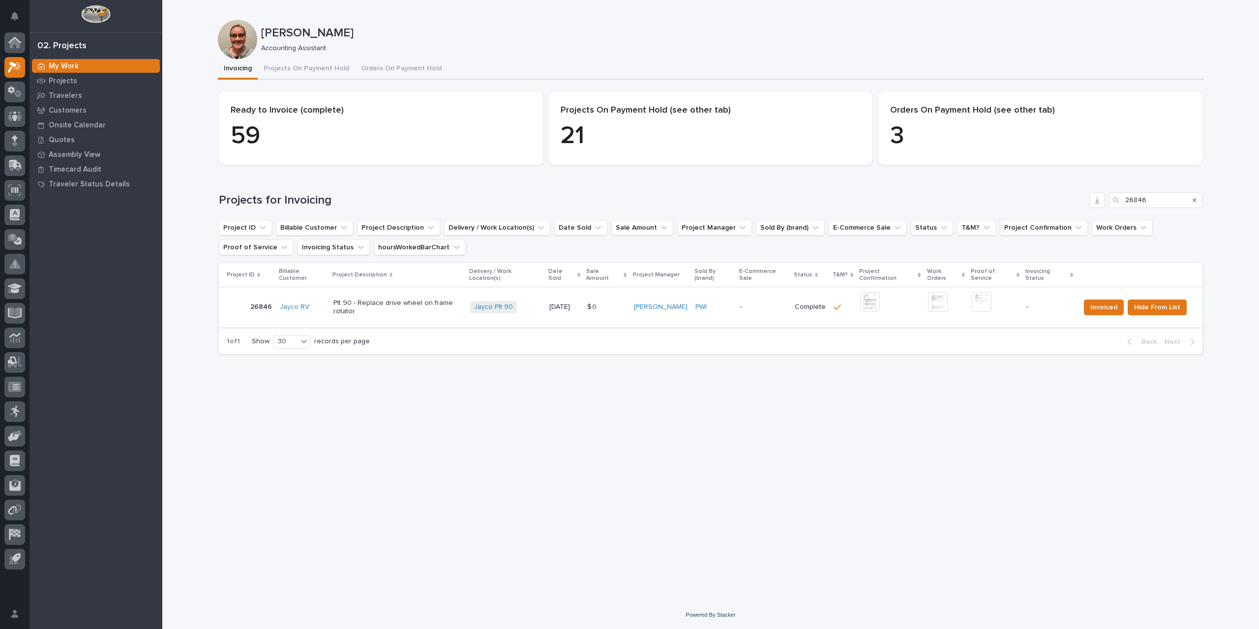
click at [989, 292] on img at bounding box center [982, 302] width 20 height 20
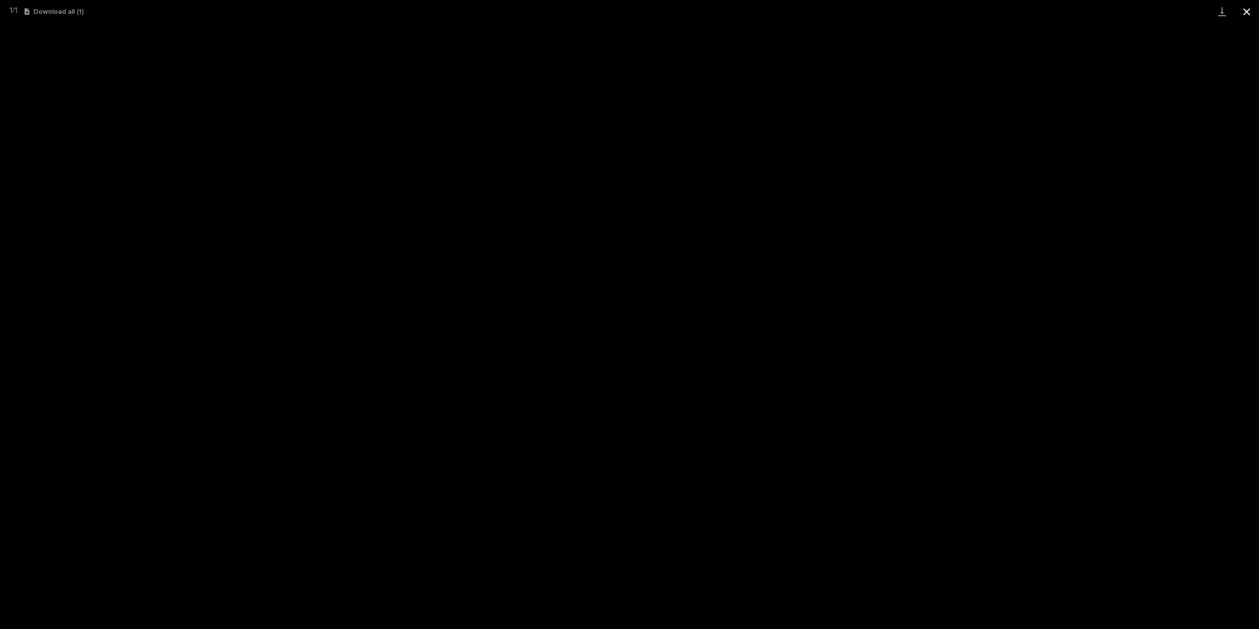
click at [1248, 15] on button "Close gallery" at bounding box center [1246, 11] width 25 height 23
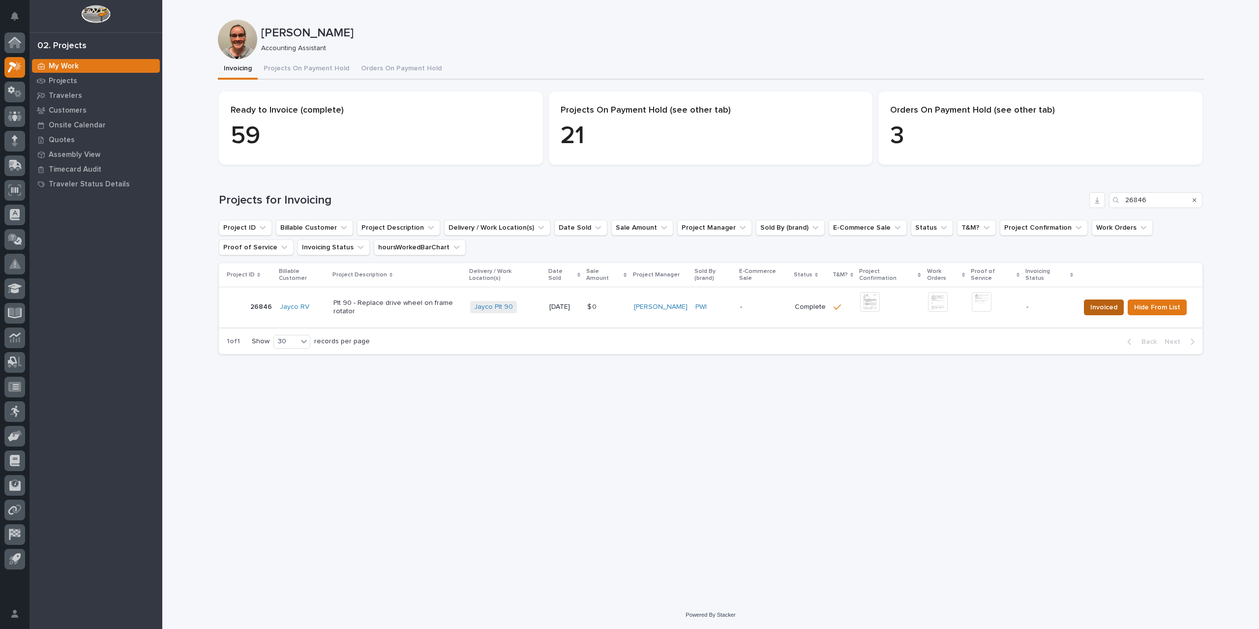
click at [1098, 303] on span "Invoiced" at bounding box center [1103, 307] width 27 height 12
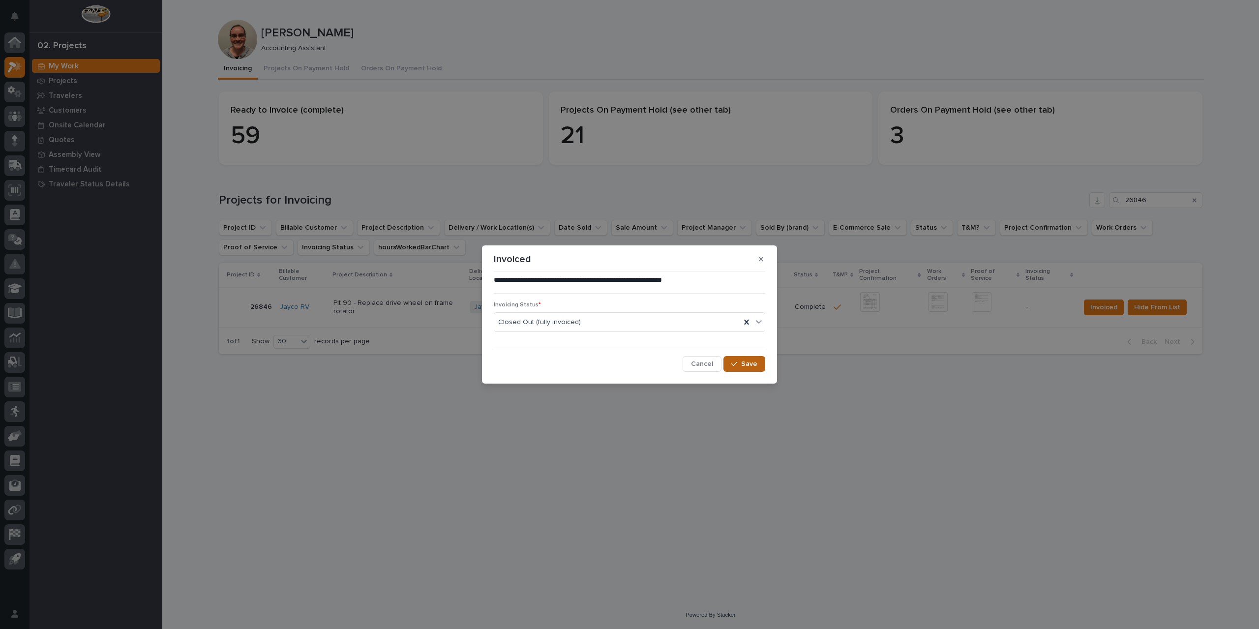
click at [755, 364] on span "Save" at bounding box center [749, 363] width 16 height 9
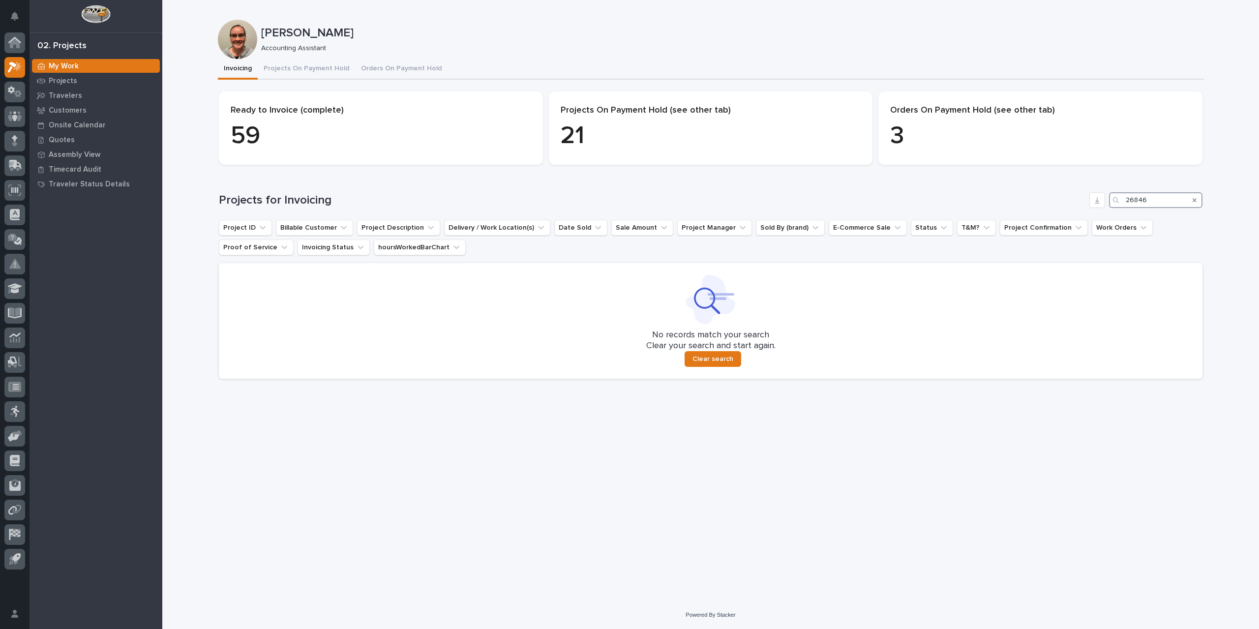
drag, startPoint x: 1167, startPoint y: 203, endPoint x: 1064, endPoint y: 214, distance: 103.4
click at [1064, 214] on div "Projects for Invoicing 26846 Project ID Billable Customer Project Description D…" at bounding box center [710, 285] width 983 height 186
type input "26853"
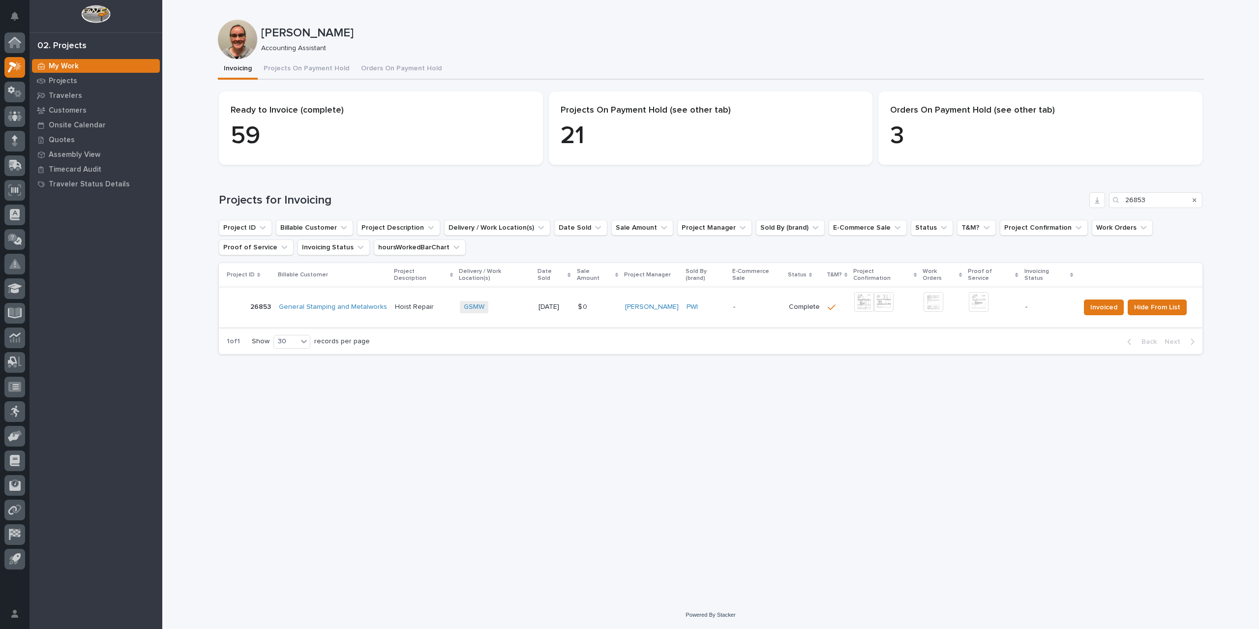
click at [860, 294] on img at bounding box center [864, 302] width 20 height 20
click at [976, 293] on img at bounding box center [979, 302] width 20 height 20
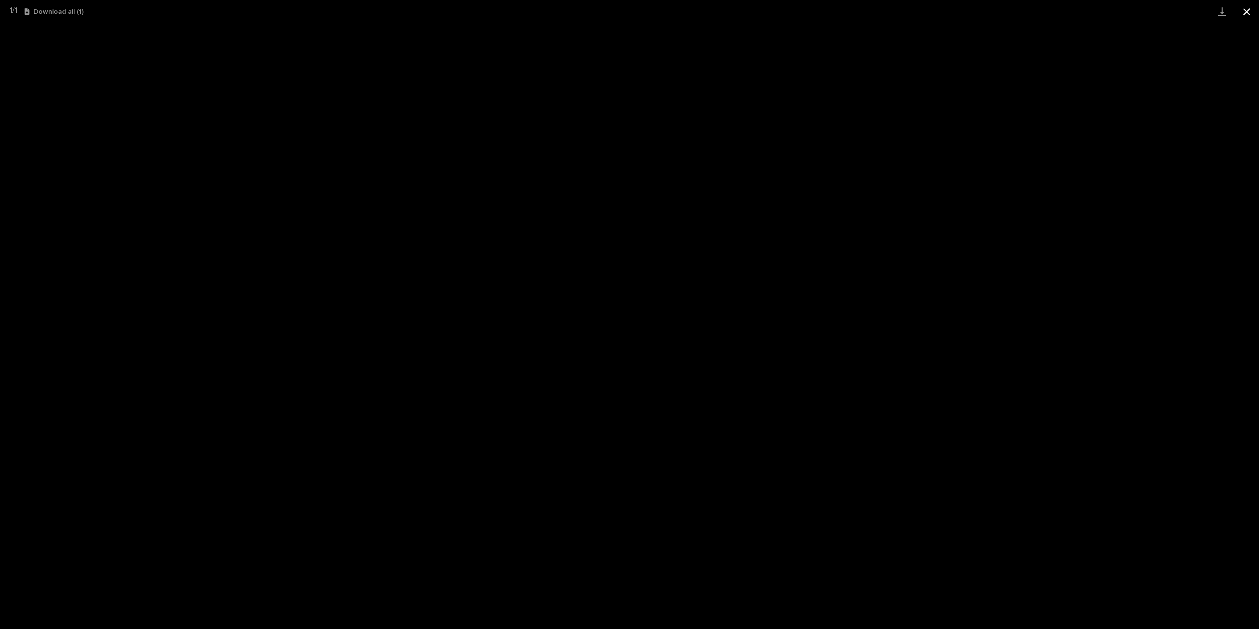
click at [1246, 7] on button "Close gallery" at bounding box center [1246, 11] width 25 height 23
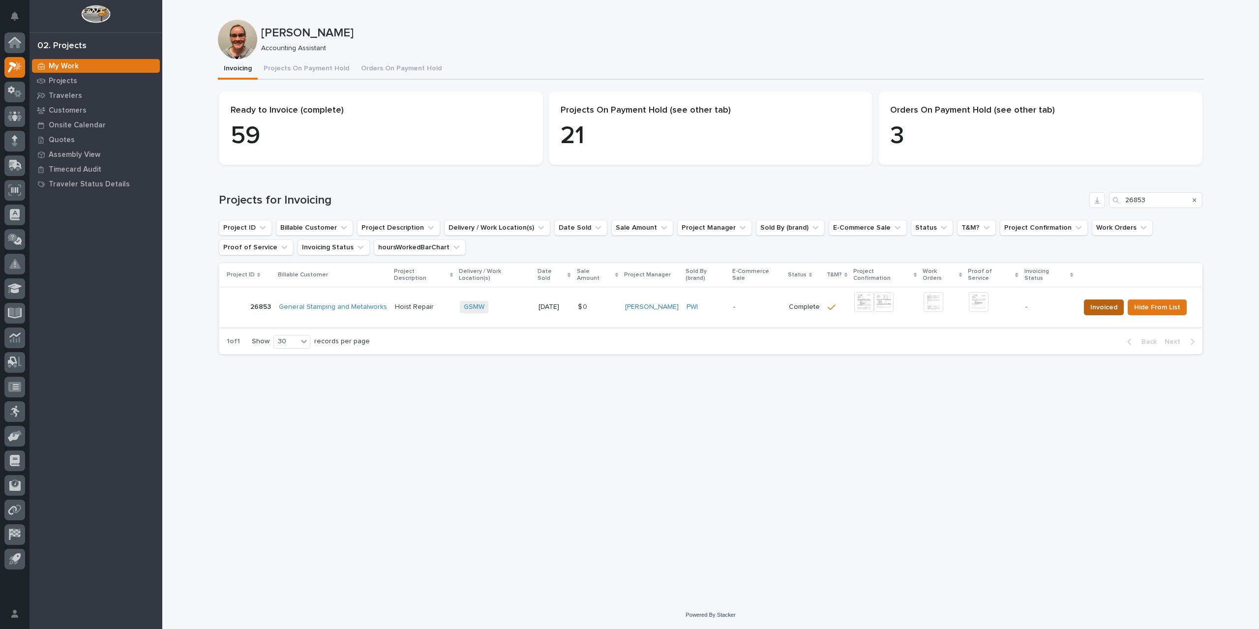
click at [1094, 301] on span "Invoiced" at bounding box center [1103, 307] width 27 height 12
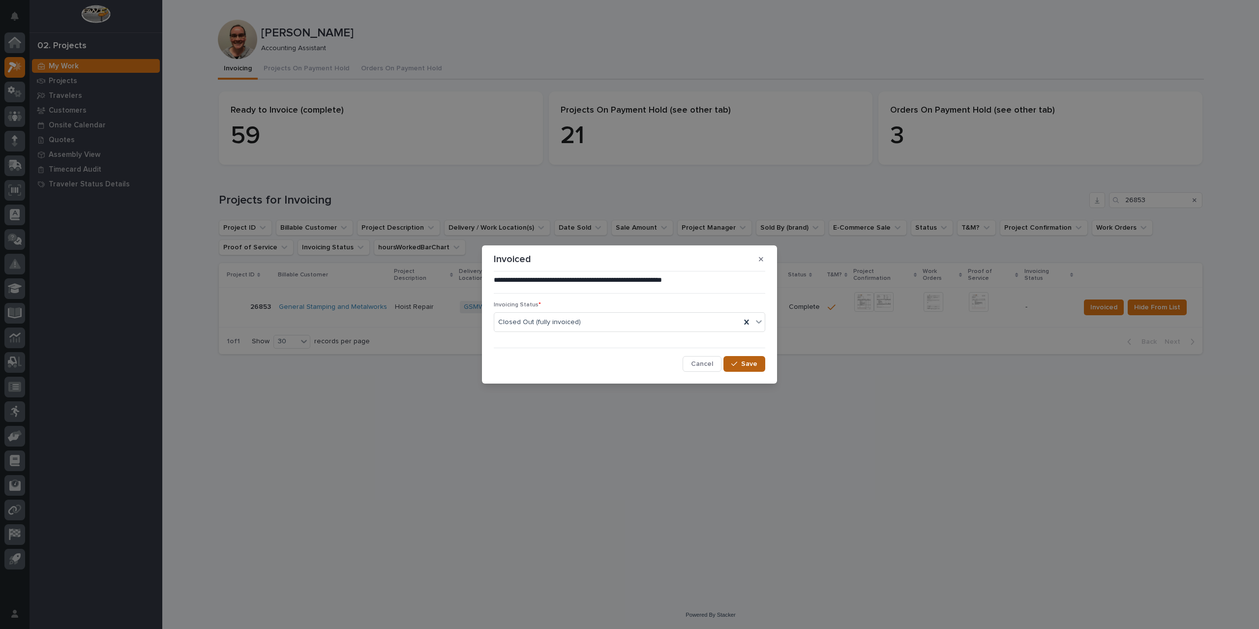
click at [733, 365] on icon "button" at bounding box center [734, 363] width 6 height 7
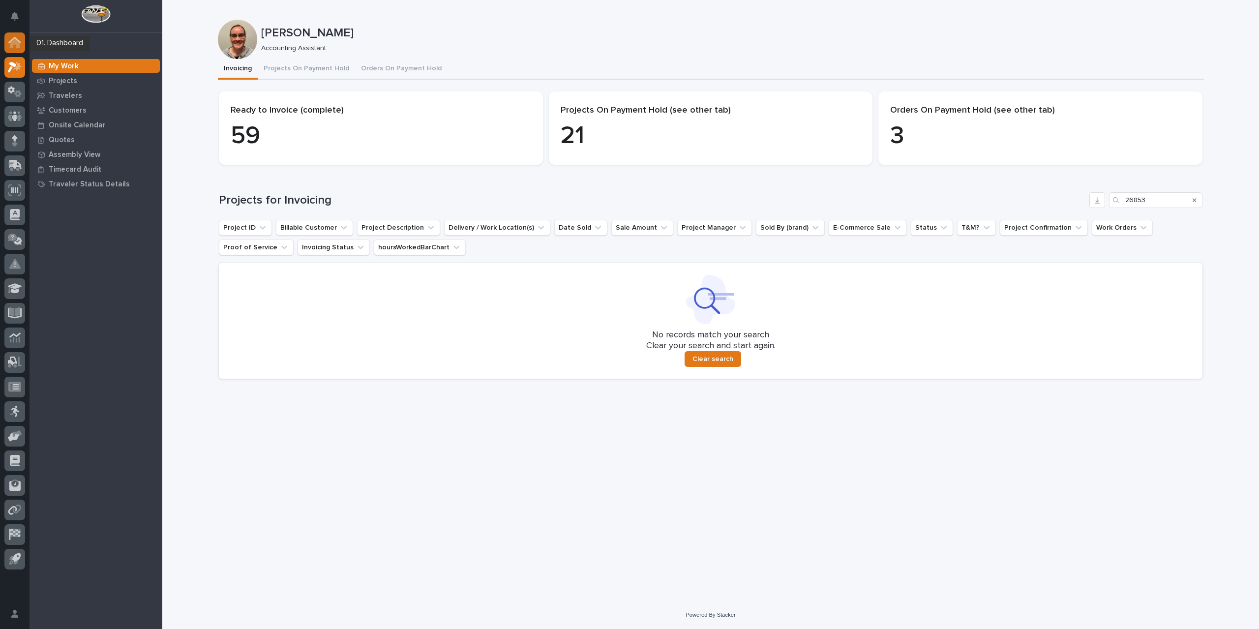
click at [17, 39] on icon at bounding box center [14, 40] width 13 height 6
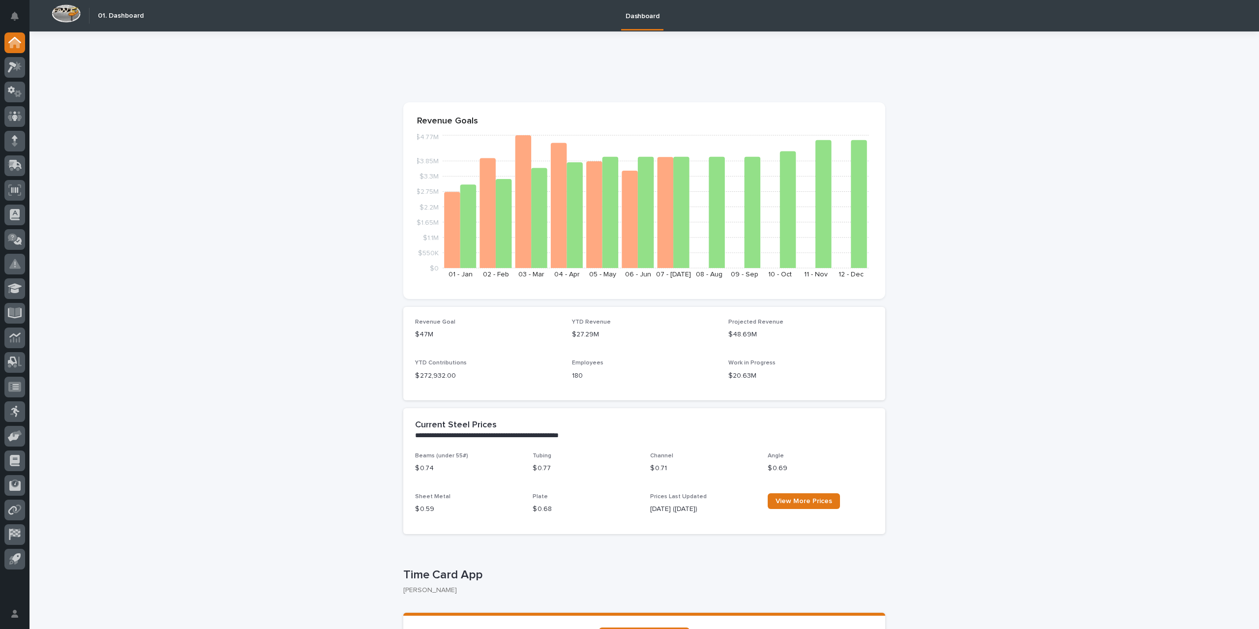
scroll to position [98, 0]
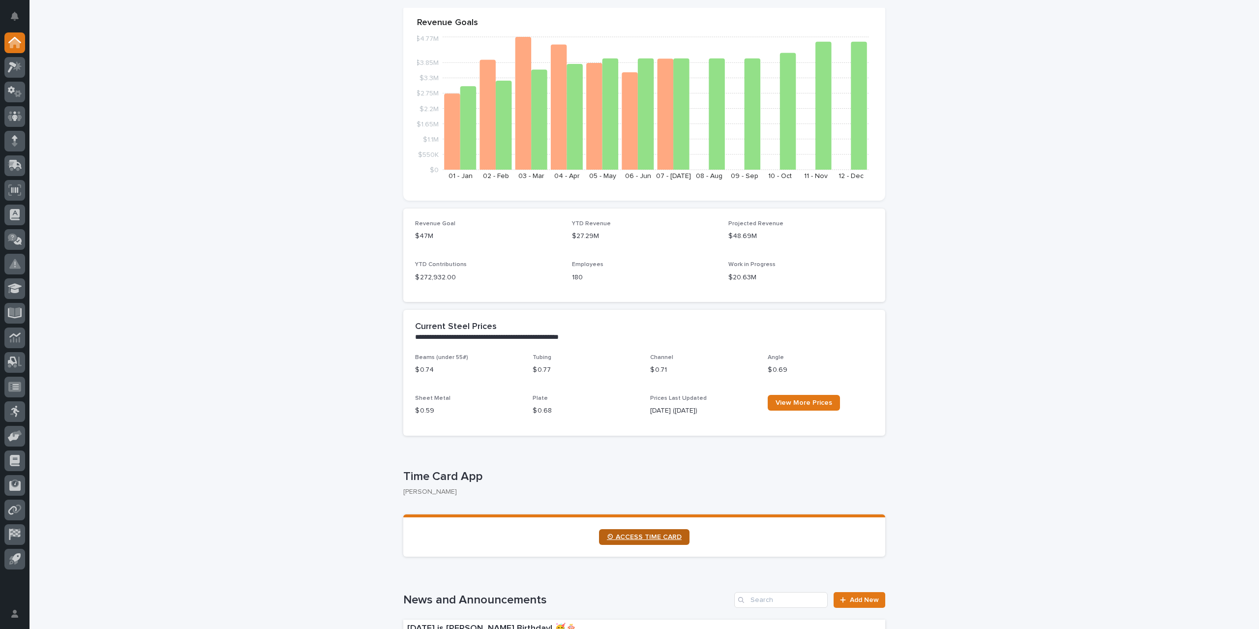
click at [646, 539] on span "⏲ ACCESS TIME CARD" at bounding box center [644, 536] width 75 height 7
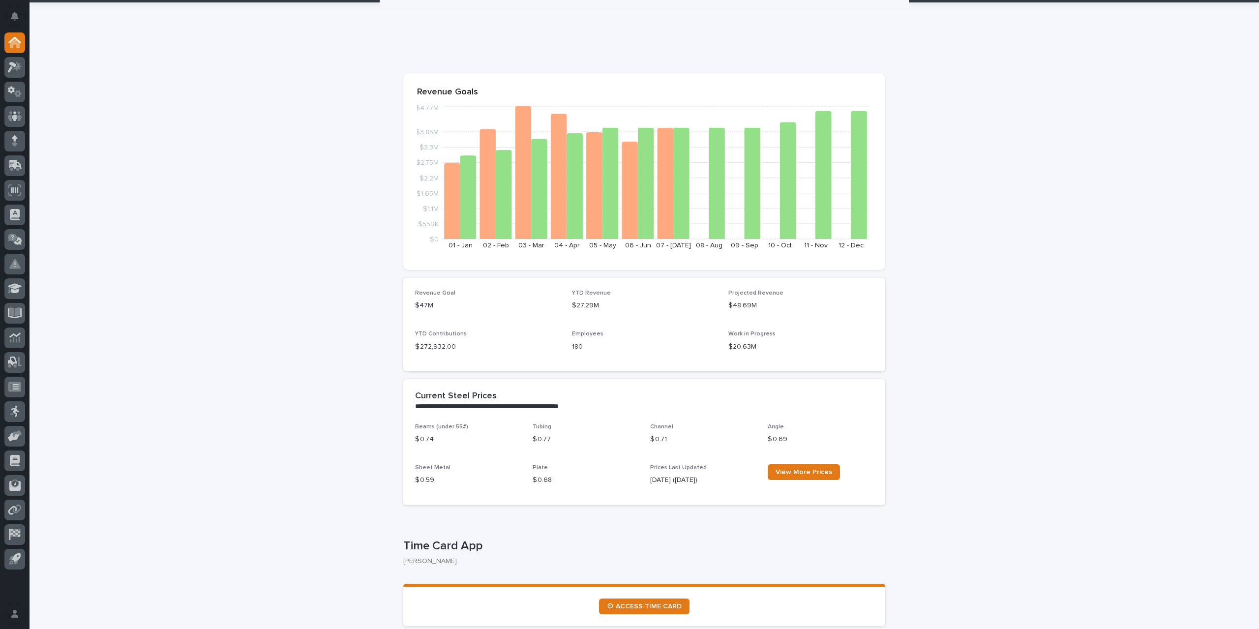
scroll to position [0, 0]
